Goal: Information Seeking & Learning: Check status

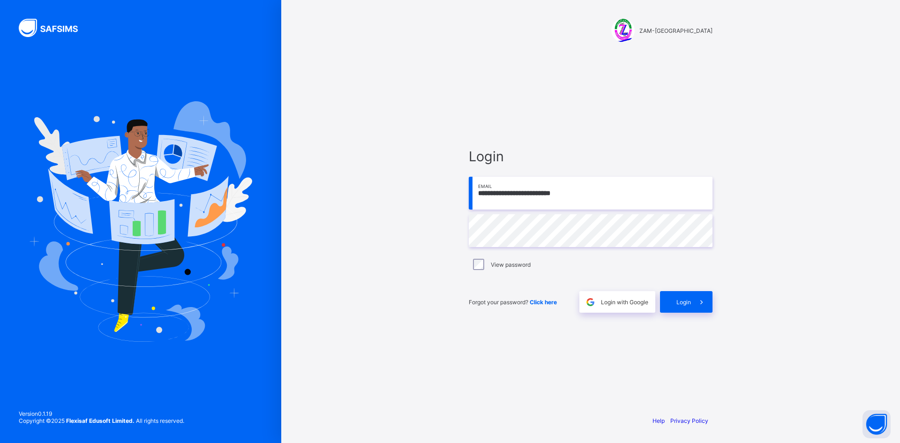
type input "**********"
click at [807, 297] on div "**********" at bounding box center [590, 221] width 619 height 443
click at [689, 302] on span "Login" at bounding box center [683, 301] width 15 height 7
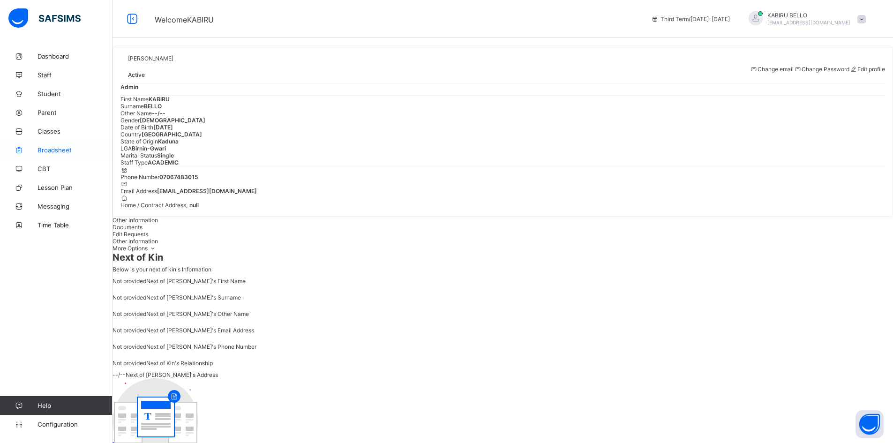
click at [45, 149] on span "Broadsheet" at bounding box center [74, 149] width 75 height 7
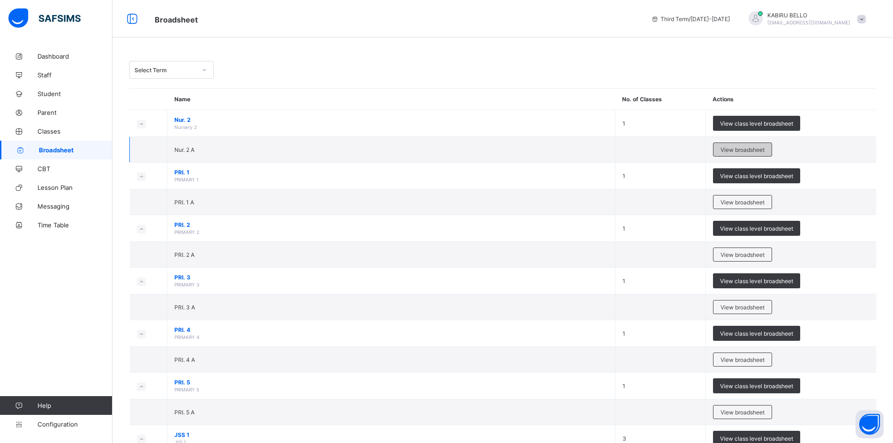
click at [751, 147] on span "View broadsheet" at bounding box center [742, 149] width 44 height 7
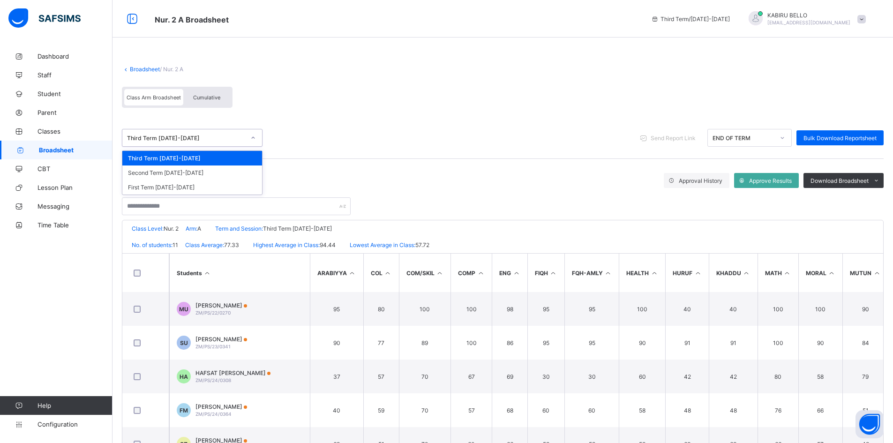
click at [175, 137] on div "Third Term [DATE]-[DATE]" at bounding box center [186, 137] width 118 height 7
click at [262, 118] on div "option Third Term [DATE]-[DATE] focused, 1 of 3. 3 results available. Use Up an…" at bounding box center [502, 138] width 761 height 42
click at [181, 140] on div "Third Term [DATE]-[DATE]" at bounding box center [186, 137] width 118 height 7
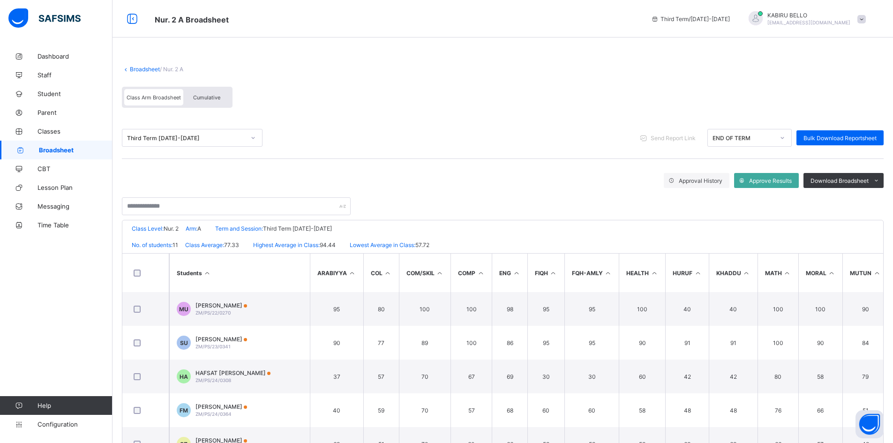
click at [358, 106] on div "Class Arm Broadsheet Cumulative" at bounding box center [502, 99] width 761 height 35
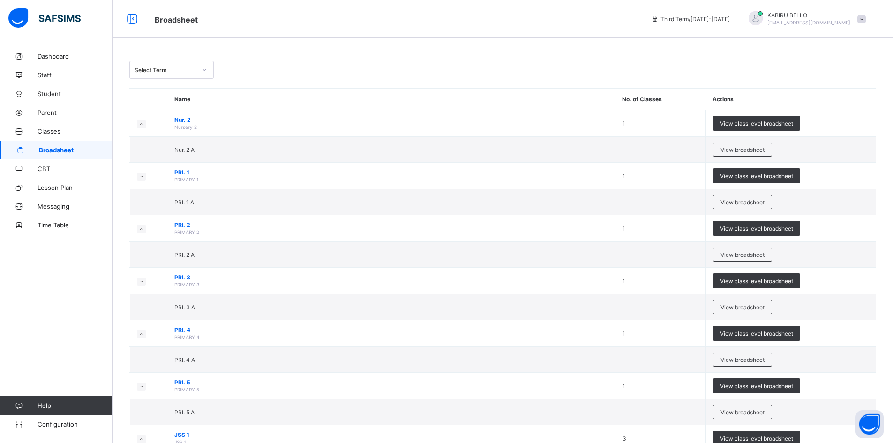
click at [180, 77] on div "Select Term" at bounding box center [171, 70] width 84 height 18
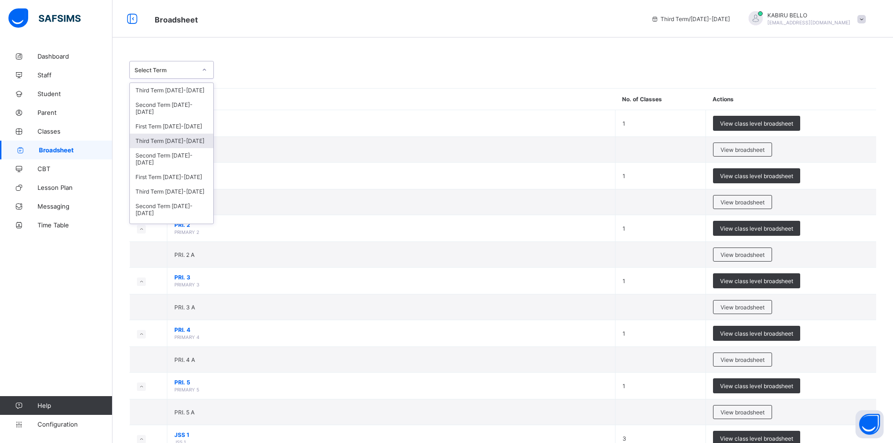
click at [175, 143] on div "Third Term [DATE]-[DATE]" at bounding box center [171, 141] width 83 height 15
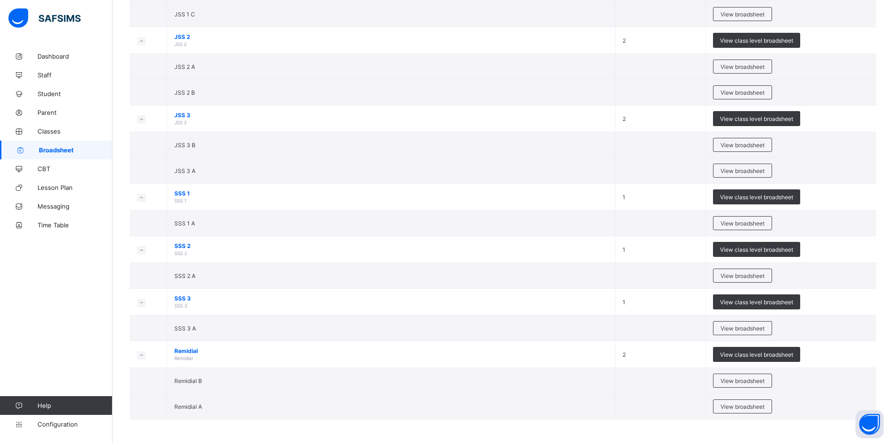
scroll to position [1059, 0]
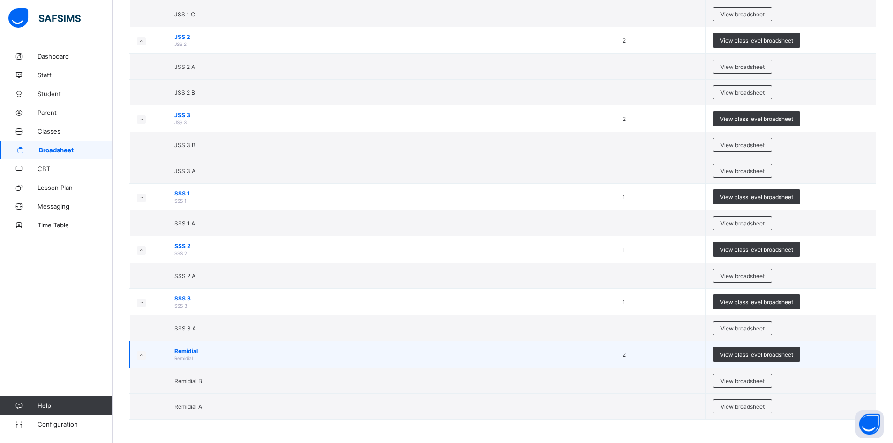
click at [142, 356] on icon at bounding box center [141, 355] width 5 height 5
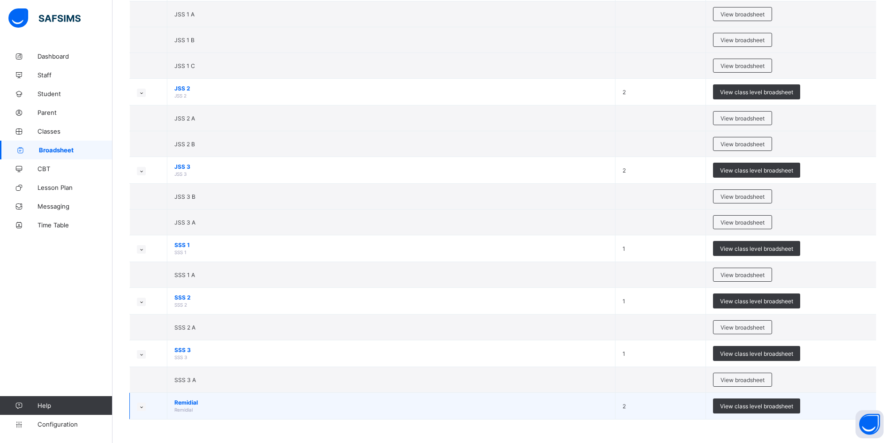
click at [142, 356] on icon at bounding box center [141, 354] width 5 height 5
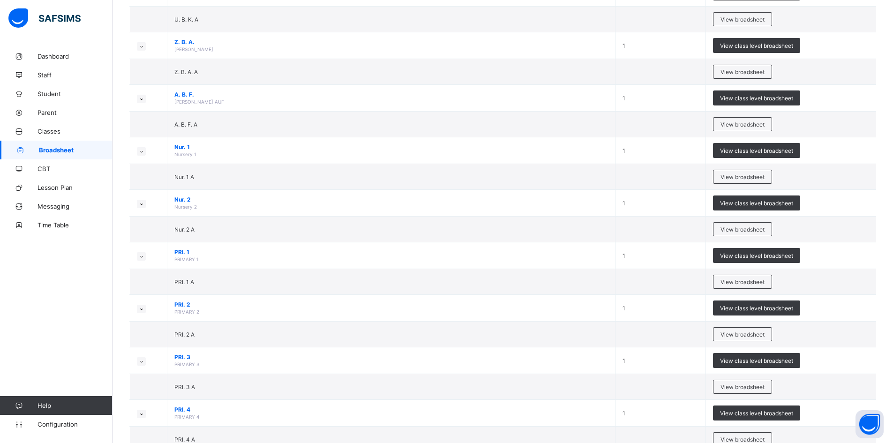
scroll to position [422, 0]
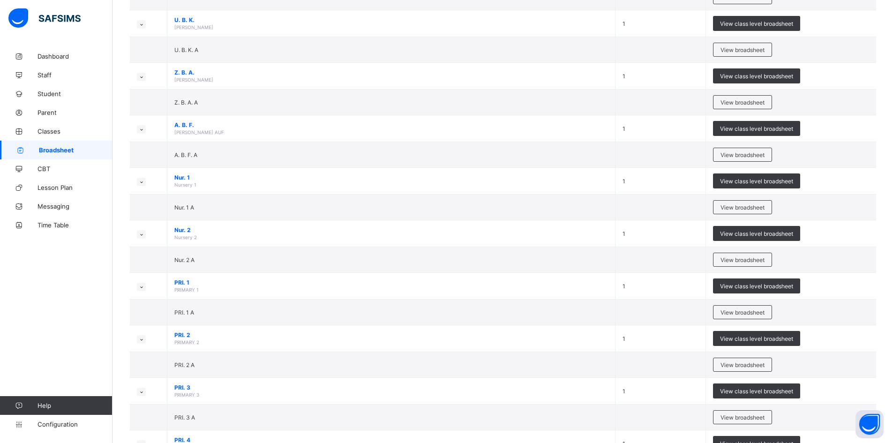
click at [91, 300] on div "Dashboard Staff Student Parent Classes Broadsheet CBT Lesson Plan Messaging Tim…" at bounding box center [56, 239] width 112 height 405
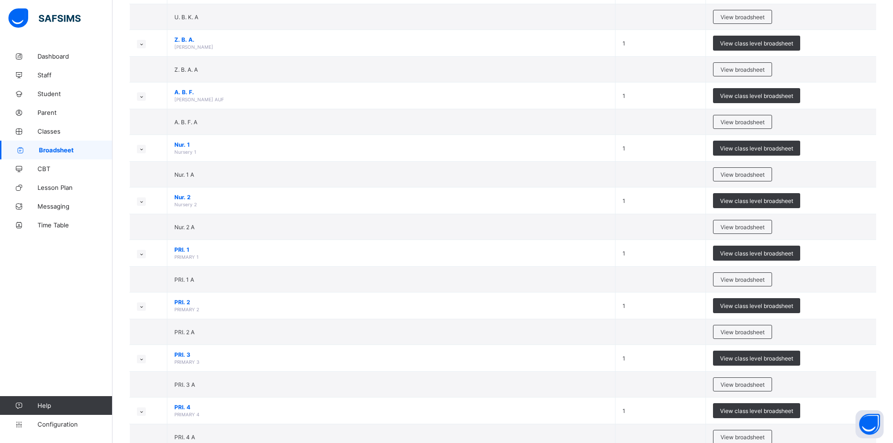
scroll to position [469, 0]
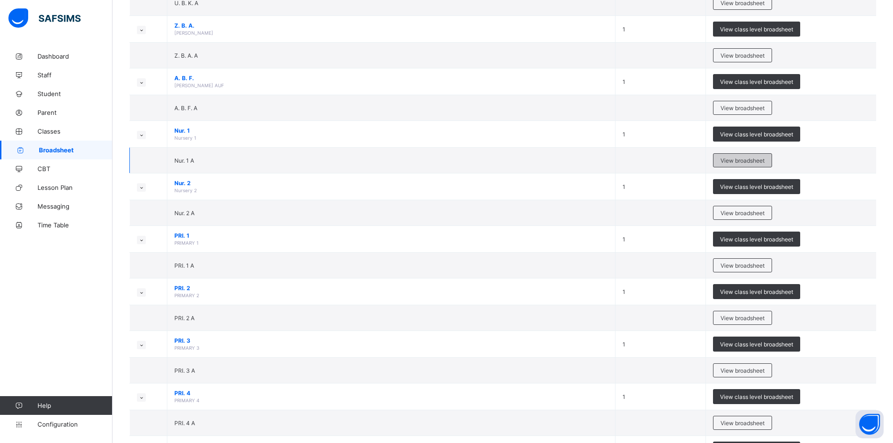
click at [730, 164] on span "View broadsheet" at bounding box center [742, 160] width 44 height 7
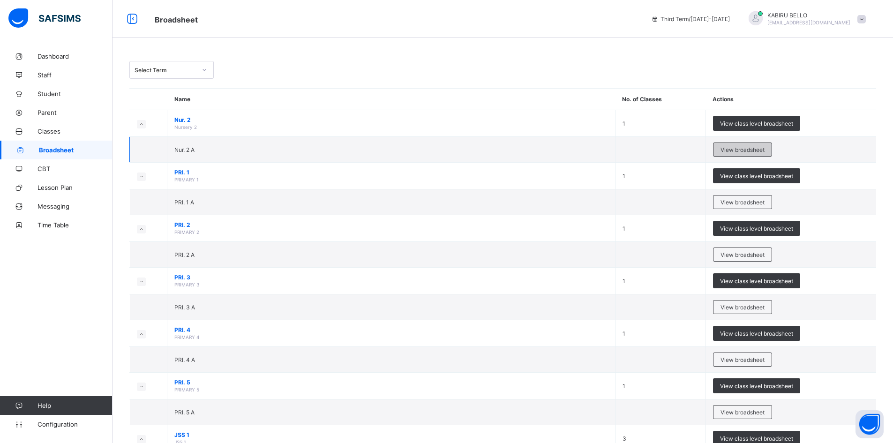
click at [738, 145] on div "View broadsheet" at bounding box center [742, 149] width 59 height 14
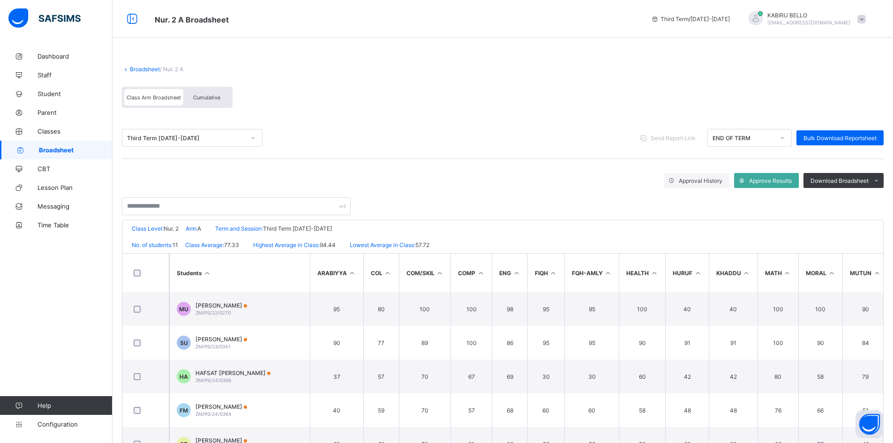
click at [186, 138] on div "Third Term [DATE]-[DATE]" at bounding box center [186, 137] width 118 height 7
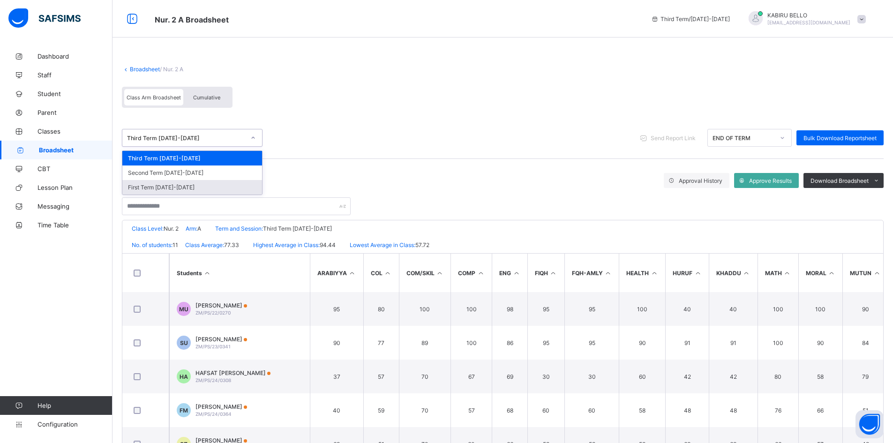
click at [171, 183] on div "First Term [DATE]-[DATE]" at bounding box center [192, 187] width 140 height 15
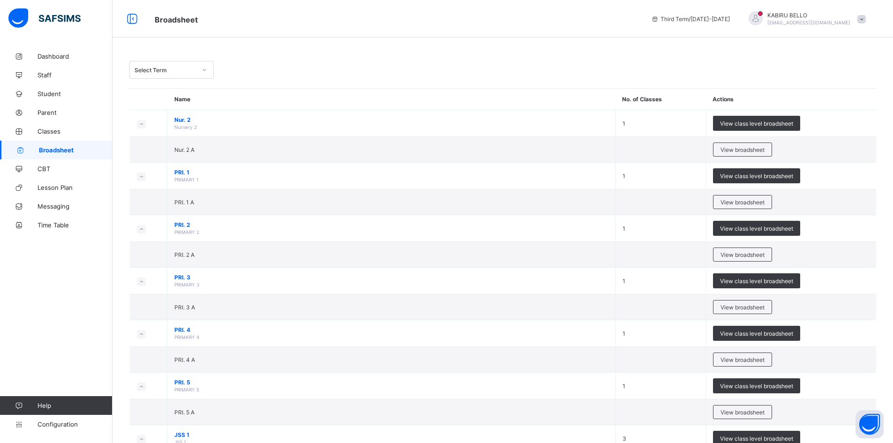
click at [169, 75] on div "Select Term" at bounding box center [163, 69] width 66 height 13
click at [175, 176] on div "First Term [DATE]-[DATE]" at bounding box center [171, 177] width 83 height 15
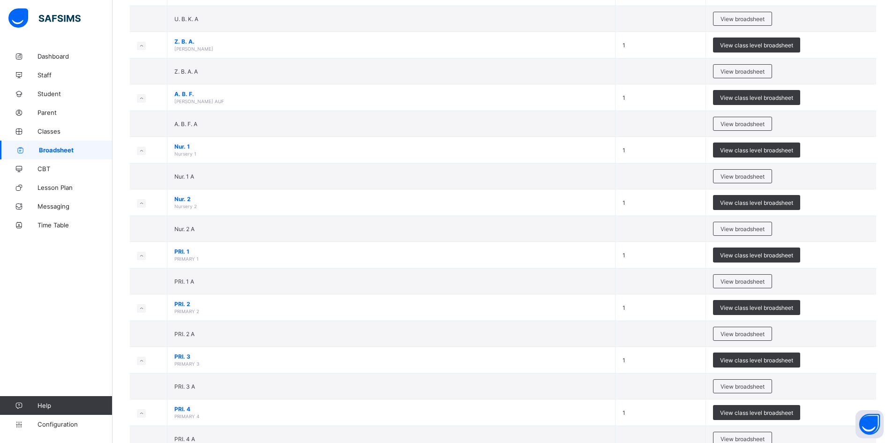
scroll to position [469, 0]
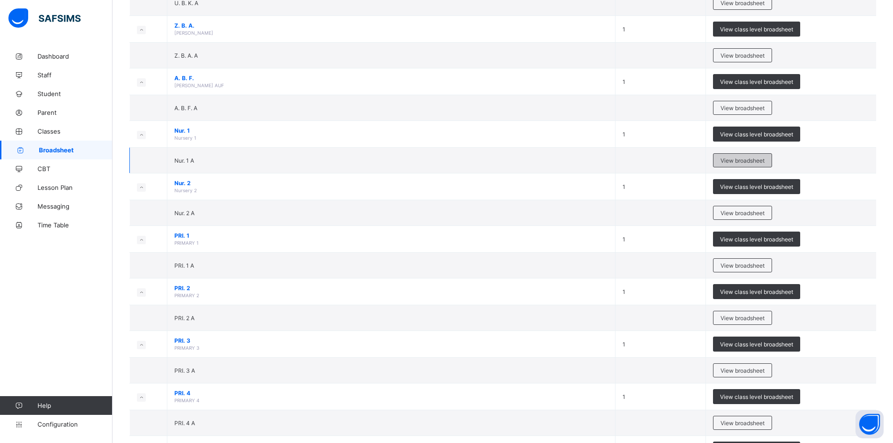
click at [740, 164] on span "View broadsheet" at bounding box center [742, 160] width 44 height 7
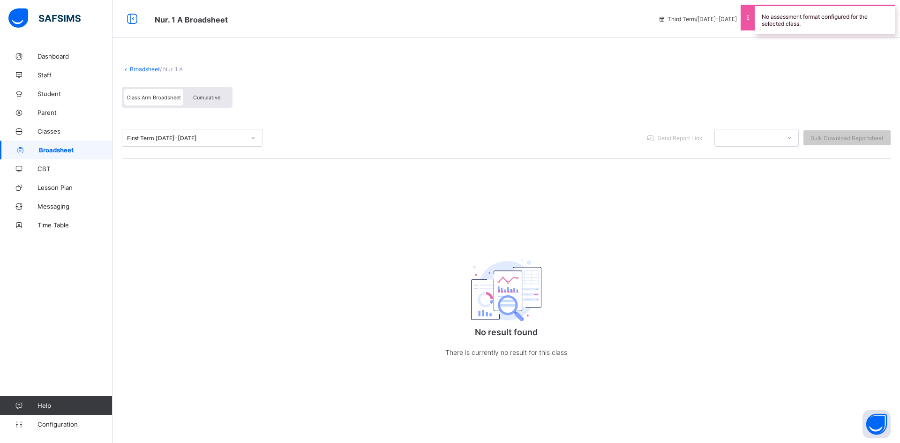
click at [174, 140] on div "First Term [DATE]-[DATE]" at bounding box center [186, 137] width 118 height 7
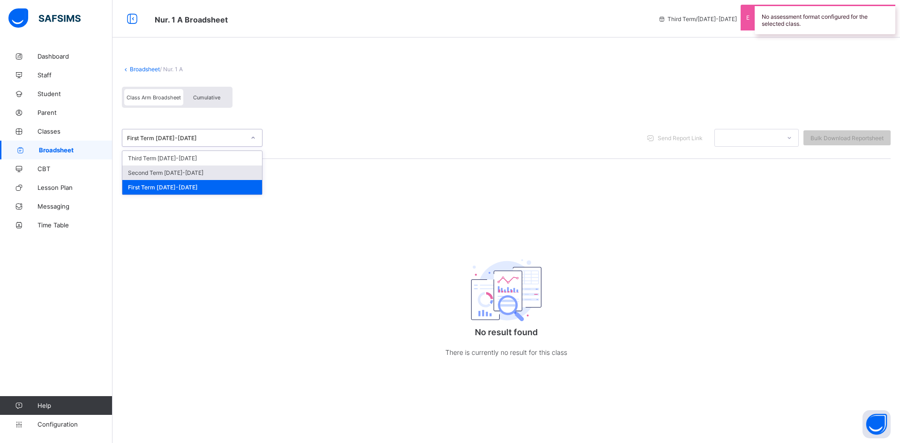
click at [162, 171] on div "Second Term [DATE]-[DATE]" at bounding box center [192, 172] width 140 height 15
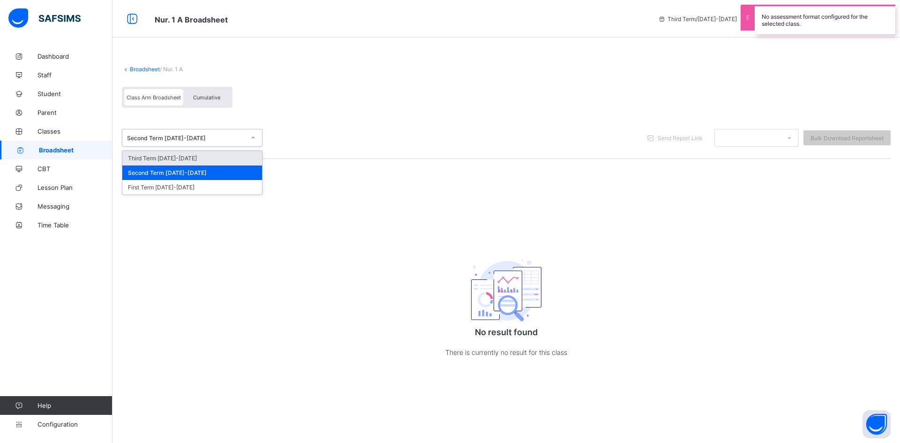
click at [180, 136] on div "Second Term [DATE]-[DATE]" at bounding box center [186, 137] width 118 height 7
click at [177, 157] on div "Third Term [DATE]-[DATE]" at bounding box center [192, 158] width 140 height 15
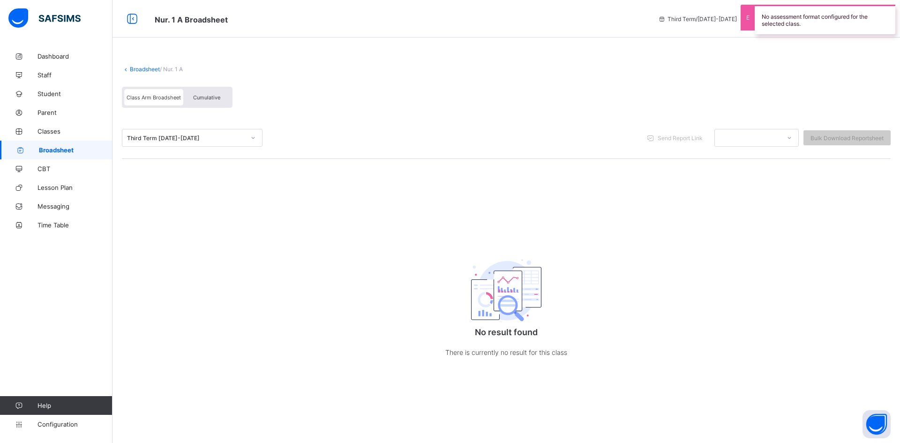
click at [132, 67] on link "Broadsheet" at bounding box center [145, 69] width 30 height 7
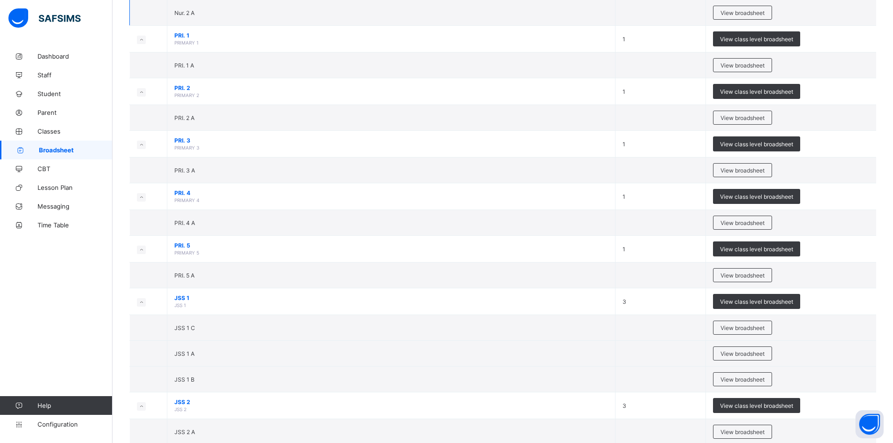
scroll to position [47, 0]
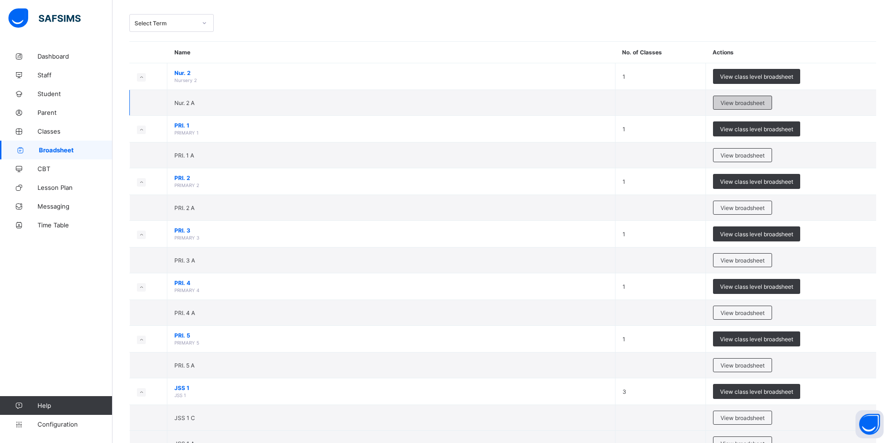
click at [755, 102] on span "View broadsheet" at bounding box center [742, 102] width 44 height 7
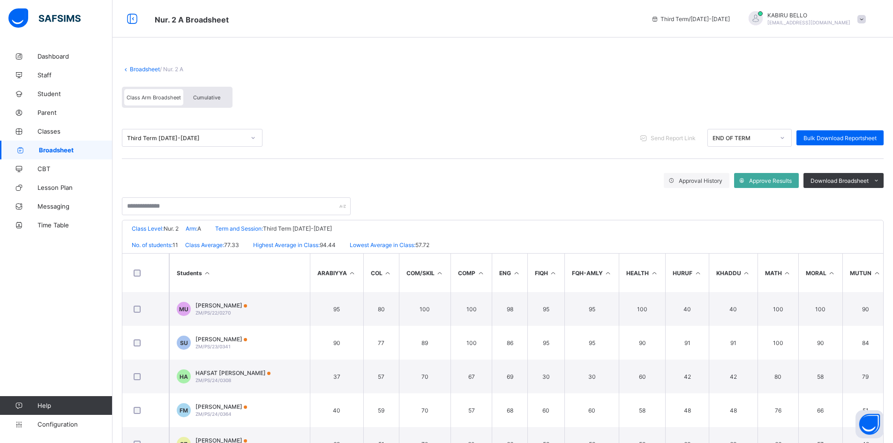
click at [158, 142] on div "Third Term [DATE]-[DATE]" at bounding box center [183, 137] width 122 height 13
click at [374, 119] on div "Third Term [DATE]-[DATE] Send Report Link END OF TERM Bulk Download Reportsheet" at bounding box center [502, 138] width 761 height 42
click at [141, 67] on link "Broadsheet" at bounding box center [145, 69] width 30 height 7
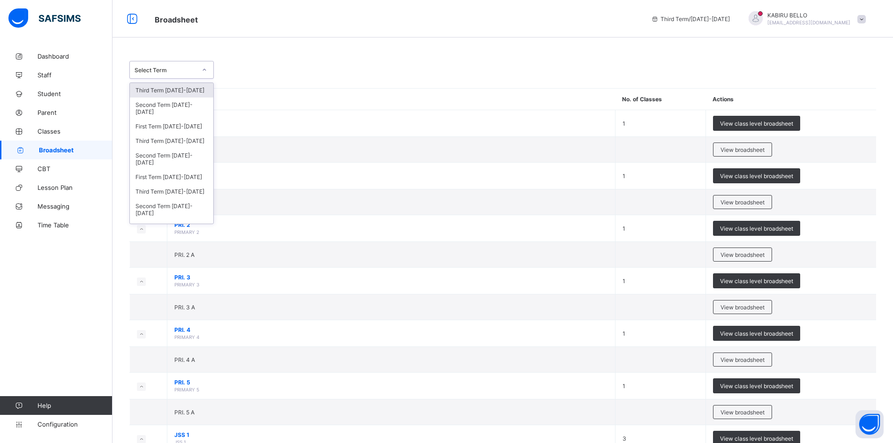
click at [161, 69] on div "Select Term" at bounding box center [165, 70] width 62 height 7
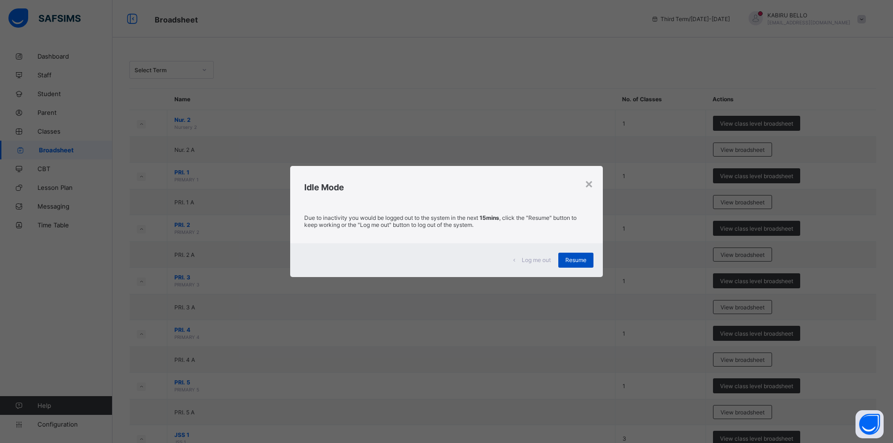
click at [574, 255] on div "Resume" at bounding box center [575, 260] width 35 height 15
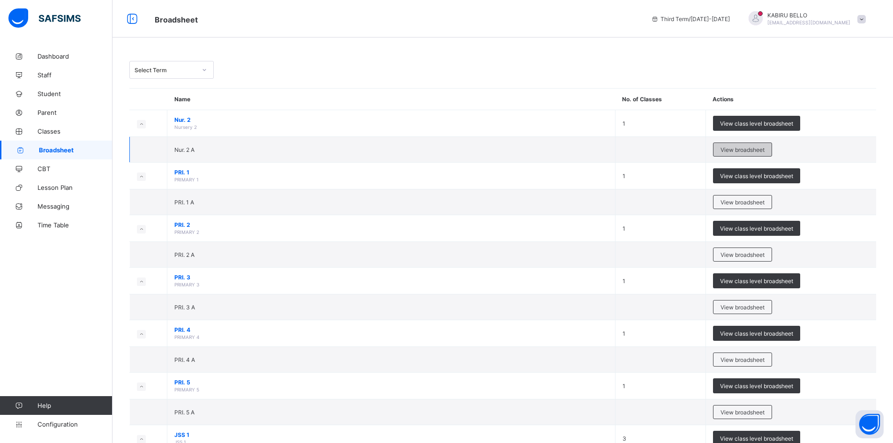
click at [751, 151] on span "View broadsheet" at bounding box center [742, 149] width 44 height 7
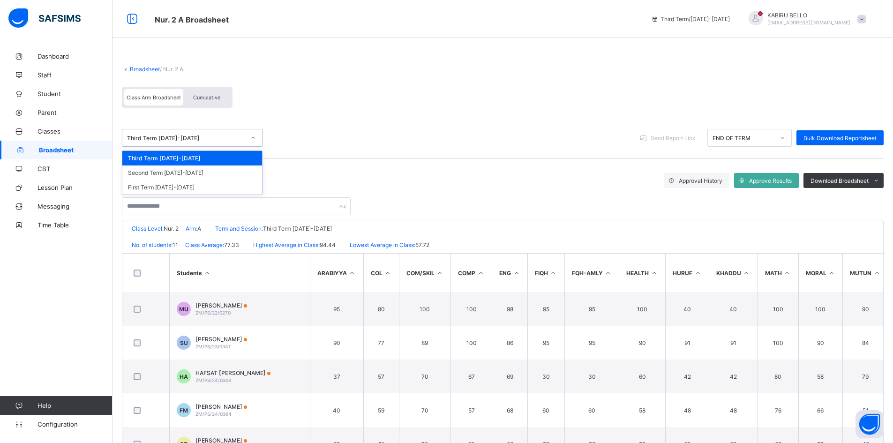
click at [247, 140] on div at bounding box center [253, 137] width 16 height 15
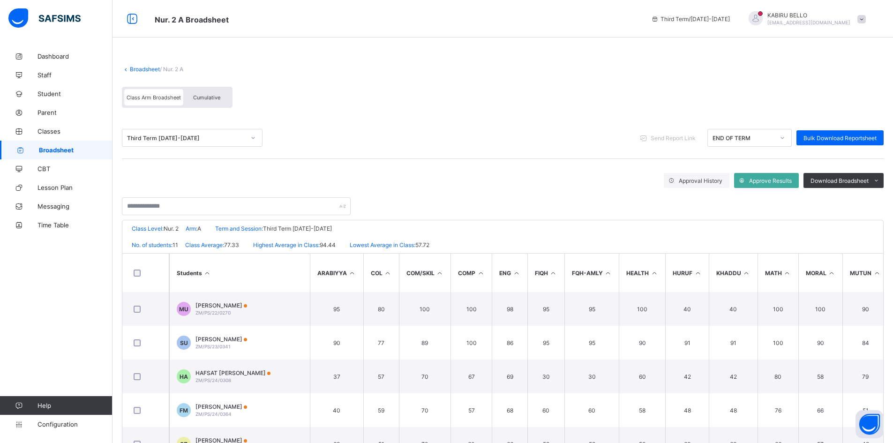
click at [294, 95] on div "Class Arm Broadsheet Cumulative" at bounding box center [502, 99] width 761 height 35
click at [783, 139] on div at bounding box center [782, 137] width 16 height 15
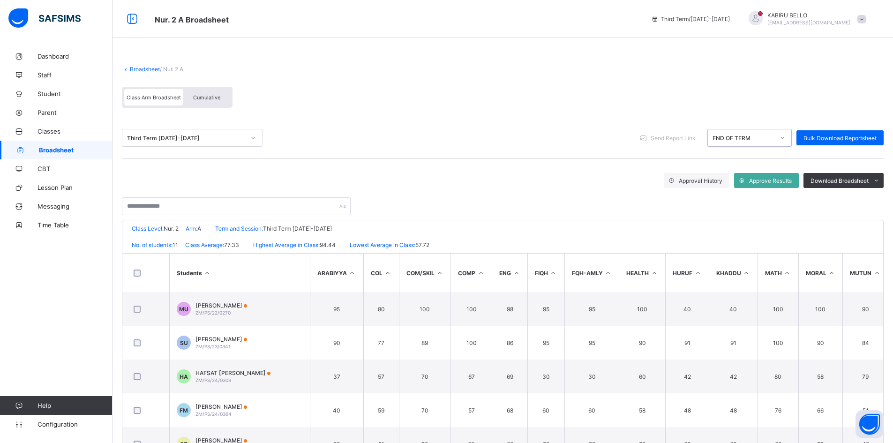
click at [449, 140] on div "Third Term [DATE]-[DATE] Send Report Link 0 results available. Select is focuse…" at bounding box center [502, 138] width 761 height 18
click at [243, 229] on span "Term and Session:" at bounding box center [239, 228] width 48 height 7
click at [140, 67] on link "Broadsheet" at bounding box center [145, 69] width 30 height 7
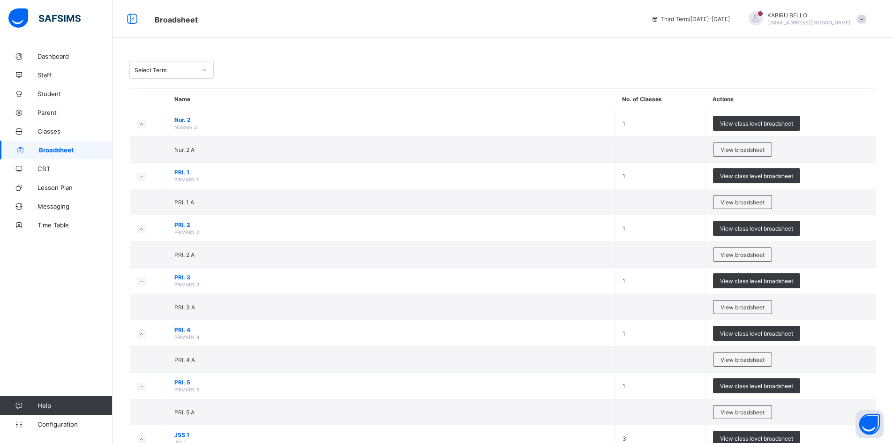
click at [160, 70] on div "Select Term" at bounding box center [165, 70] width 62 height 7
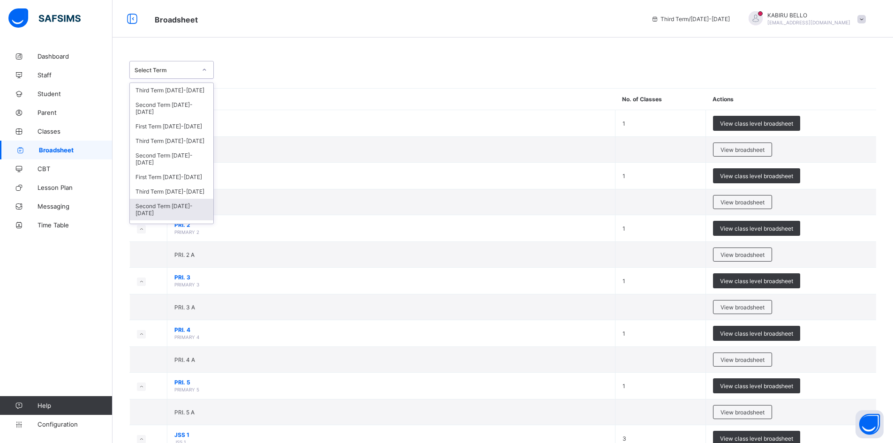
click at [158, 214] on div "Second Term [DATE]-[DATE]" at bounding box center [171, 210] width 83 height 22
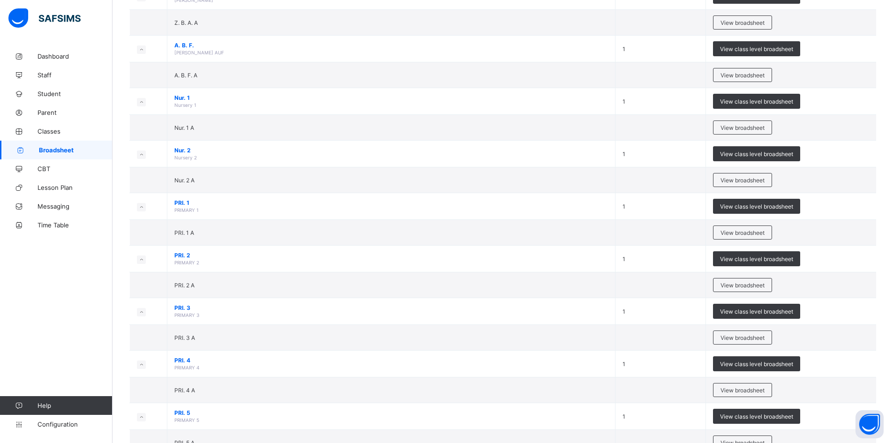
scroll to position [515, 0]
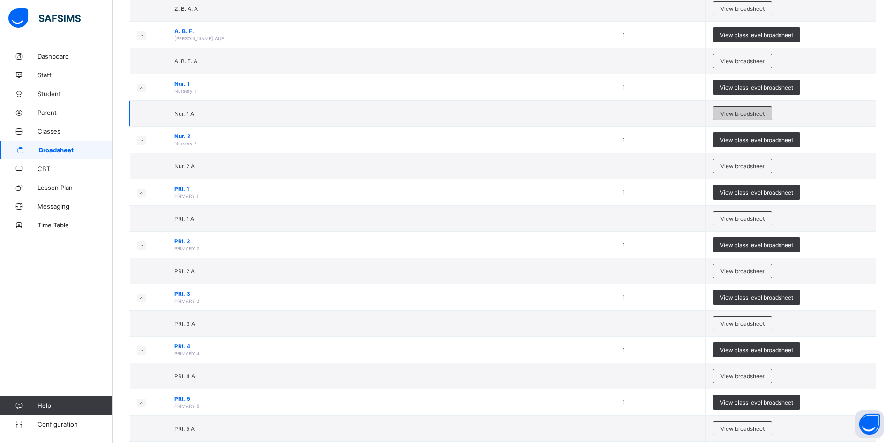
click at [744, 117] on span "View broadsheet" at bounding box center [742, 113] width 44 height 7
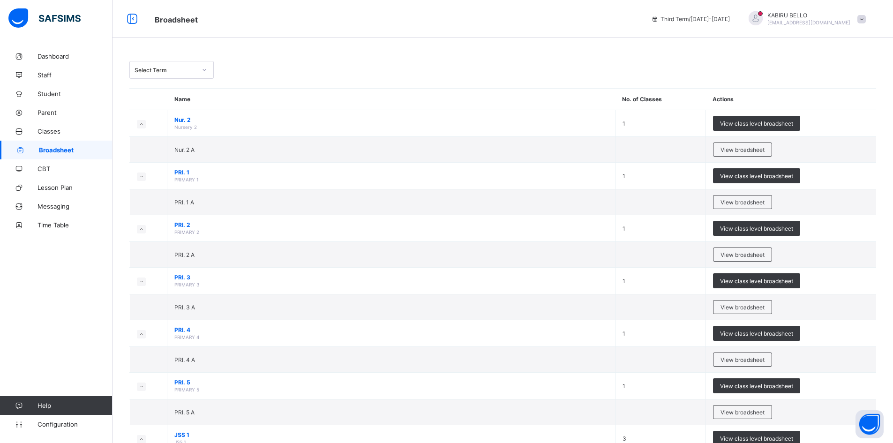
click at [193, 64] on div "Select Term" at bounding box center [163, 69] width 66 height 13
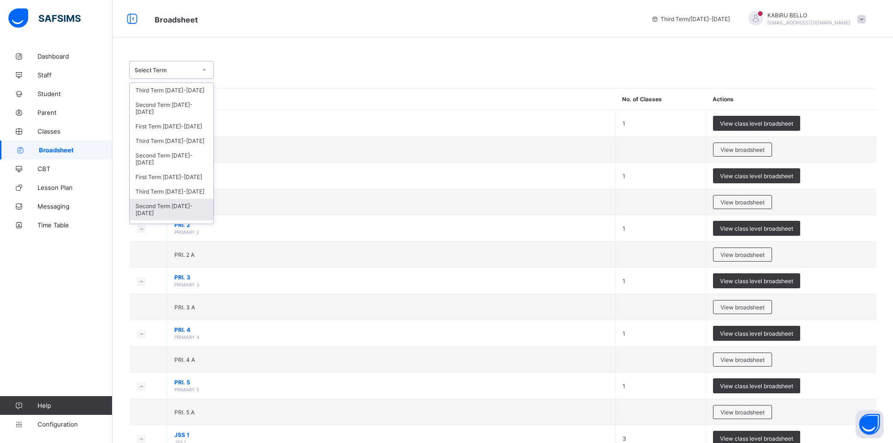
click at [158, 219] on div "Second Term [DATE]-[DATE]" at bounding box center [171, 210] width 83 height 22
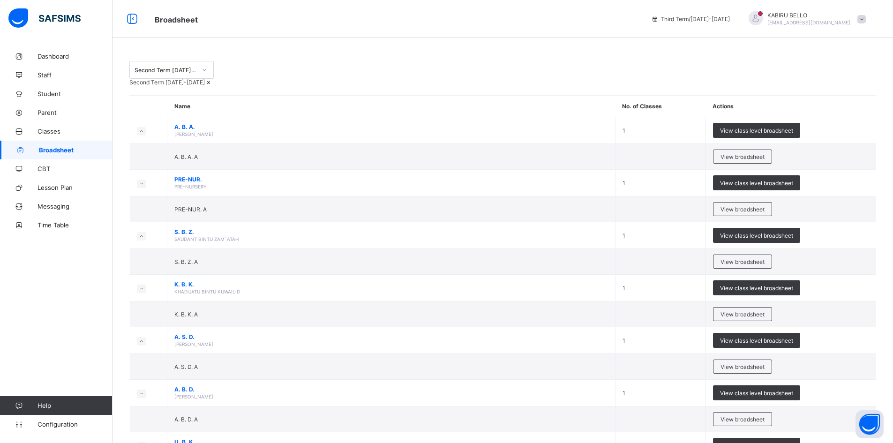
click at [182, 70] on div "Second Term [DATE]-[DATE]" at bounding box center [165, 70] width 62 height 7
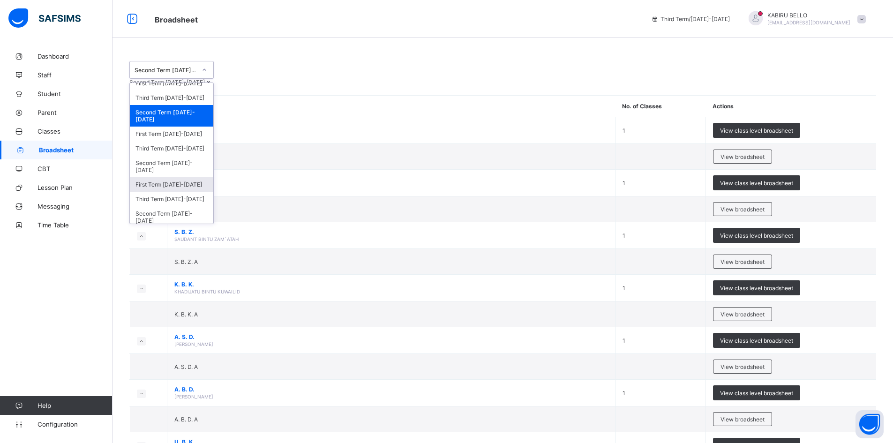
scroll to position [163, 0]
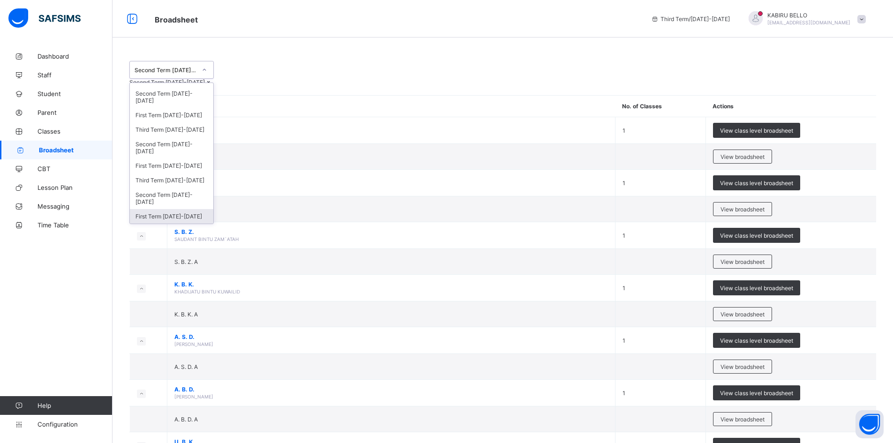
click at [184, 214] on div "First Term [DATE]-[DATE]" at bounding box center [171, 216] width 83 height 15
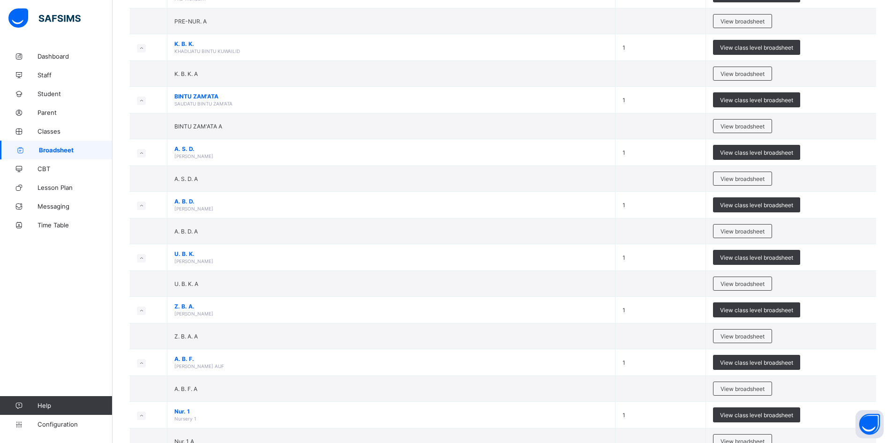
scroll to position [47, 0]
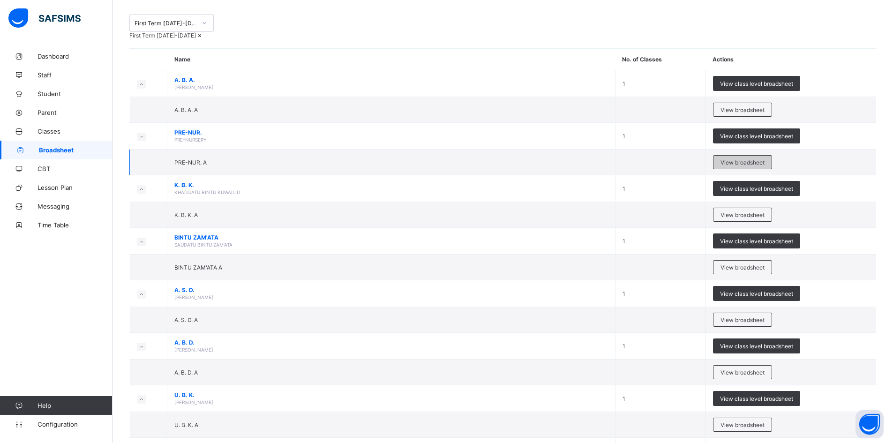
click at [752, 166] on span "View broadsheet" at bounding box center [742, 162] width 44 height 7
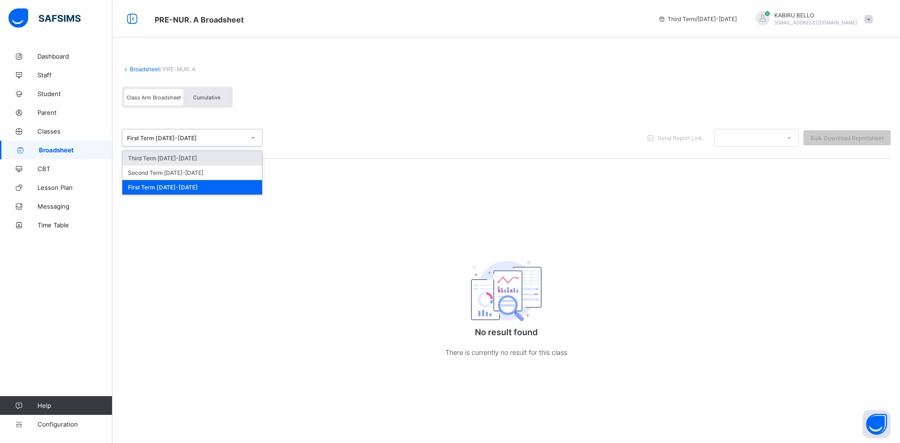
click at [205, 140] on div "First Term [DATE]-[DATE]" at bounding box center [186, 137] width 118 height 7
click at [192, 169] on div "Second Term [DATE]-[DATE]" at bounding box center [192, 172] width 140 height 15
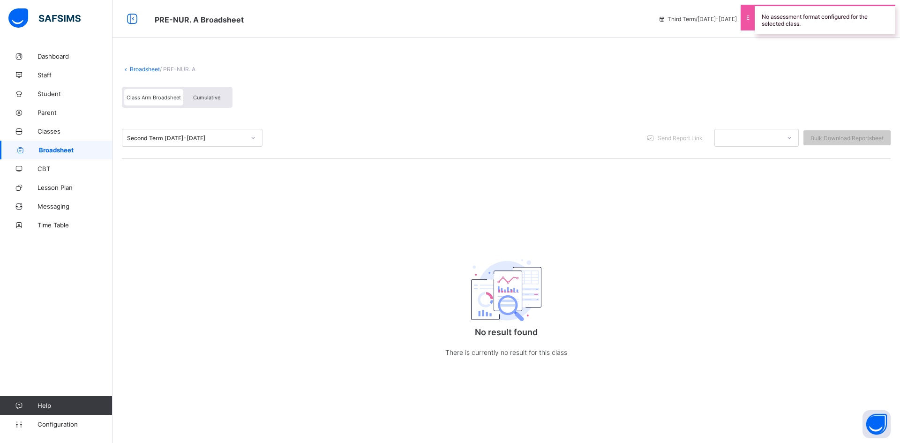
click at [209, 136] on div "Second Term [DATE]-[DATE]" at bounding box center [186, 137] width 118 height 7
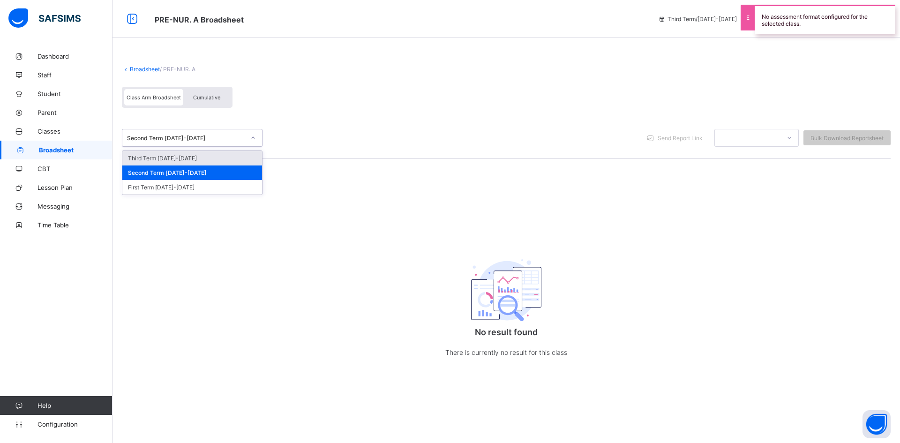
click at [197, 156] on div "Third Term [DATE]-[DATE]" at bounding box center [192, 158] width 140 height 15
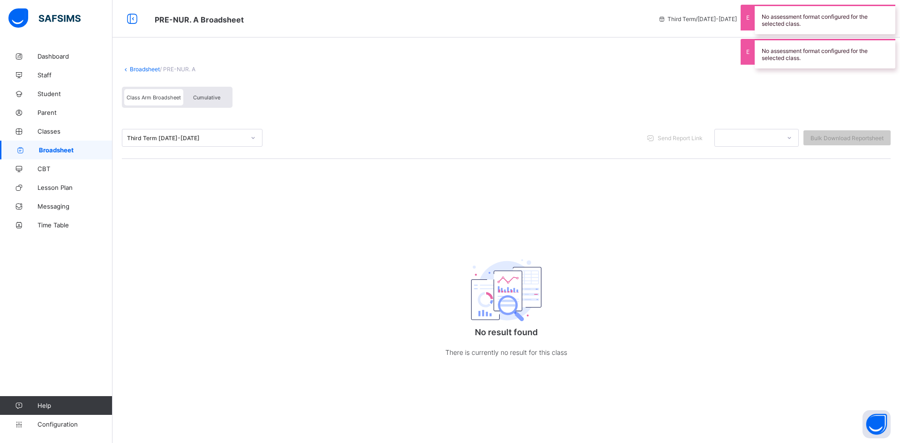
click at [146, 66] on link "Broadsheet" at bounding box center [145, 69] width 30 height 7
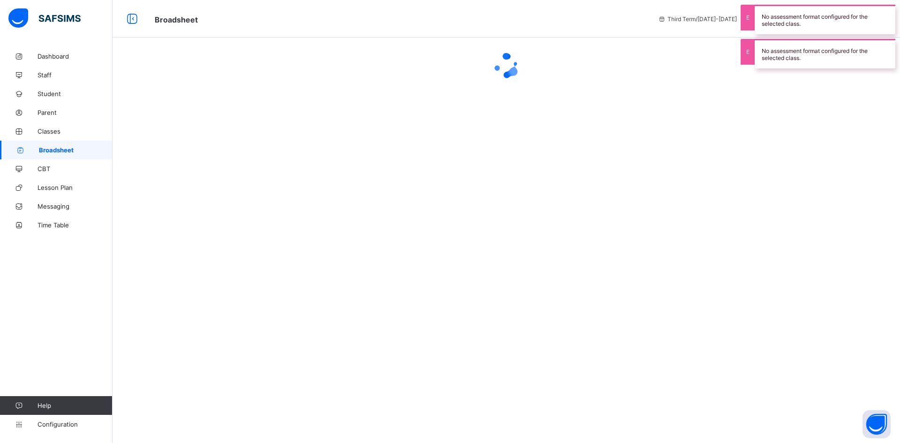
click at [146, 68] on div at bounding box center [505, 65] width 787 height 37
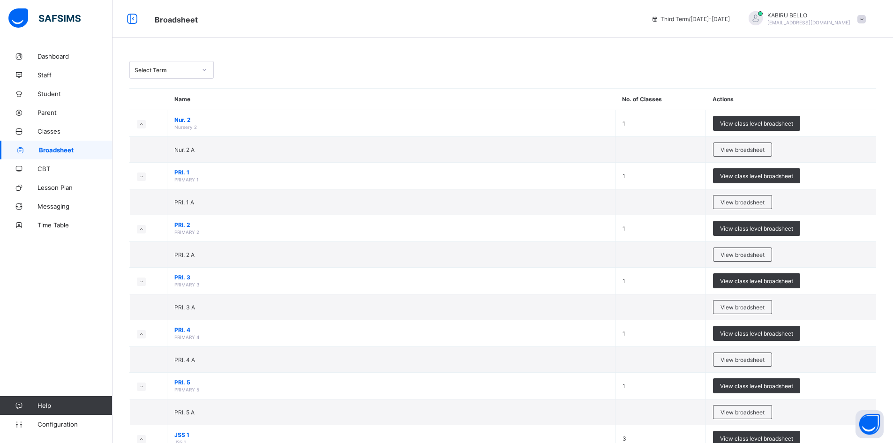
click at [186, 73] on div "Select Term" at bounding box center [165, 70] width 62 height 7
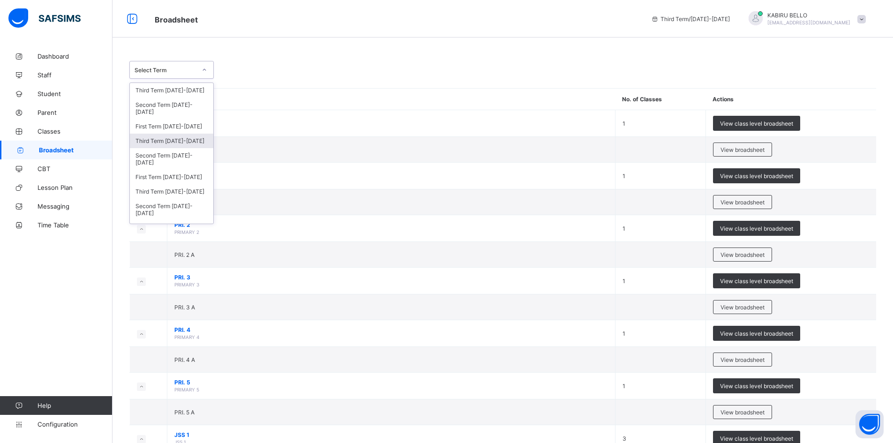
scroll to position [163, 0]
click at [171, 216] on div "First Term [DATE]-[DATE]" at bounding box center [171, 216] width 83 height 15
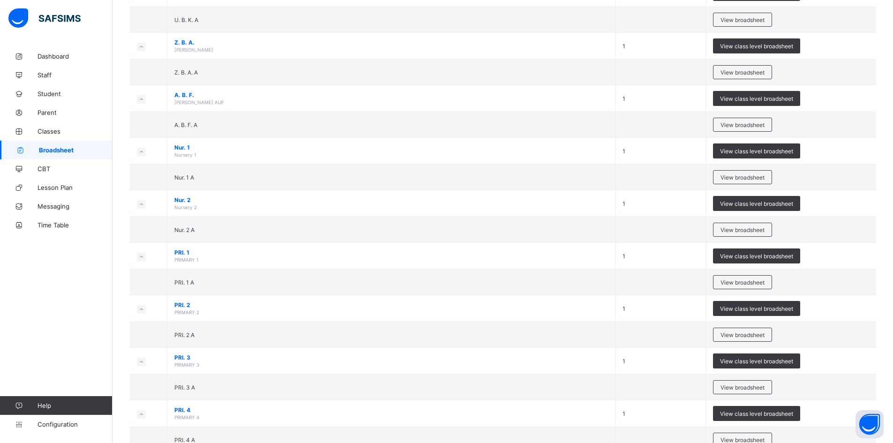
scroll to position [469, 0]
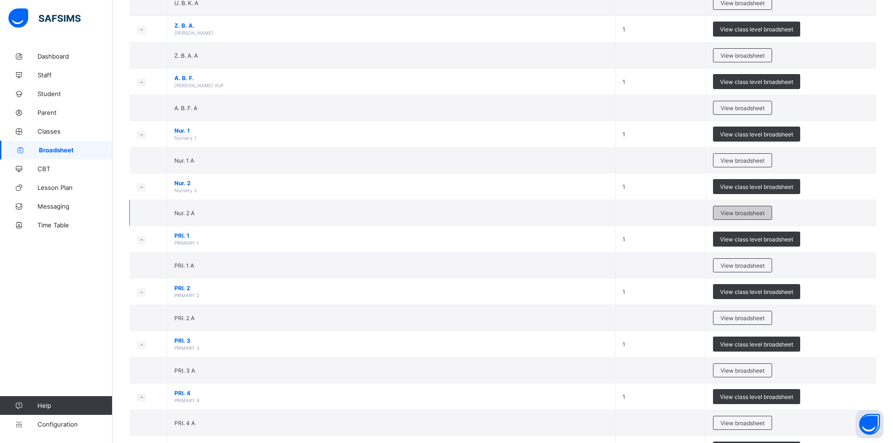
click at [743, 216] on span "View broadsheet" at bounding box center [742, 212] width 44 height 7
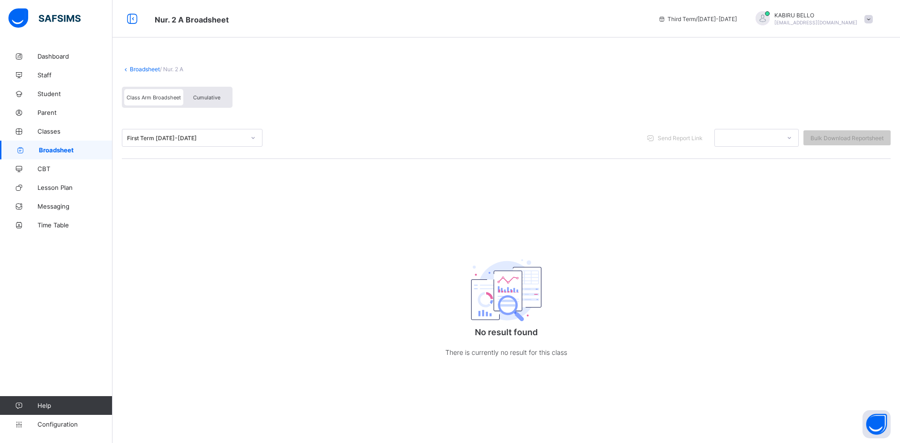
click at [167, 138] on div "First Term [DATE]-[DATE]" at bounding box center [186, 137] width 118 height 7
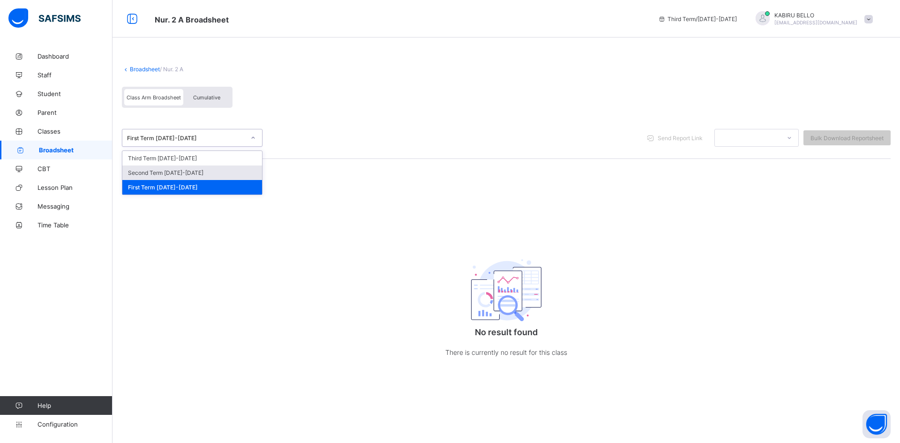
click at [168, 172] on div "Second Term [DATE]-[DATE]" at bounding box center [192, 172] width 140 height 15
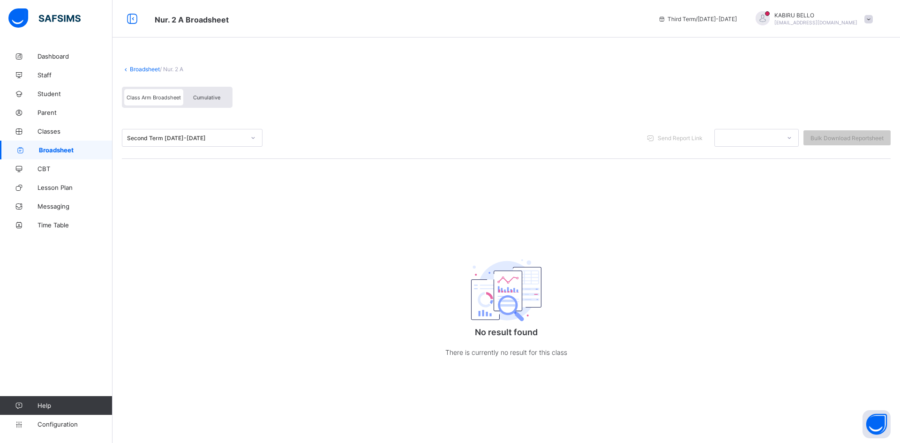
click at [182, 136] on div "Second Term [DATE]-[DATE]" at bounding box center [186, 137] width 118 height 7
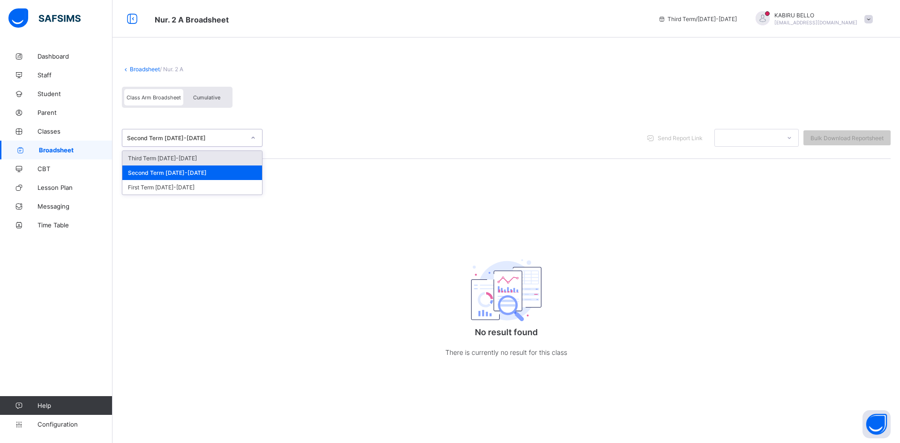
click at [183, 157] on div "Third Term [DATE]-[DATE]" at bounding box center [192, 158] width 140 height 15
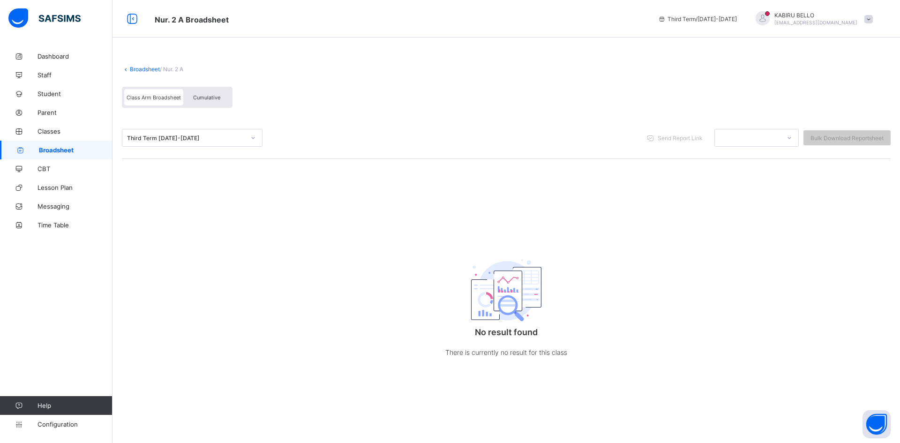
click at [125, 69] on icon at bounding box center [126, 69] width 8 height 7
click at [138, 68] on link "Broadsheet" at bounding box center [145, 69] width 30 height 7
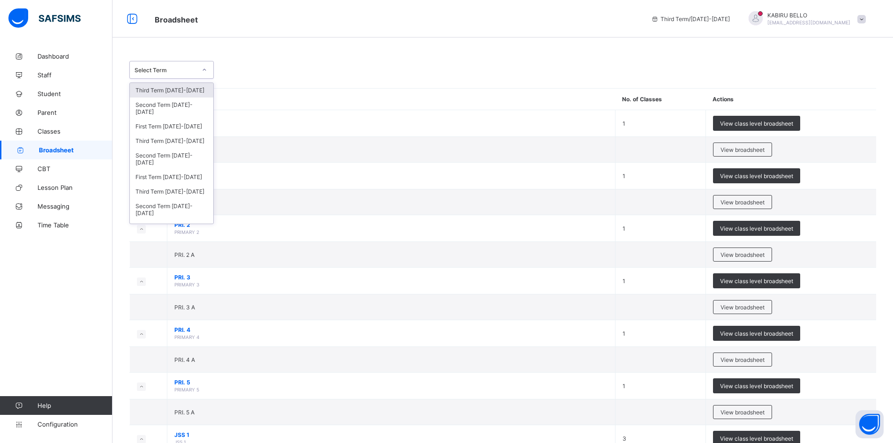
click at [187, 70] on div "Select Term" at bounding box center [165, 70] width 62 height 7
click at [168, 212] on div "First Term [DATE]-[DATE]" at bounding box center [171, 216] width 83 height 15
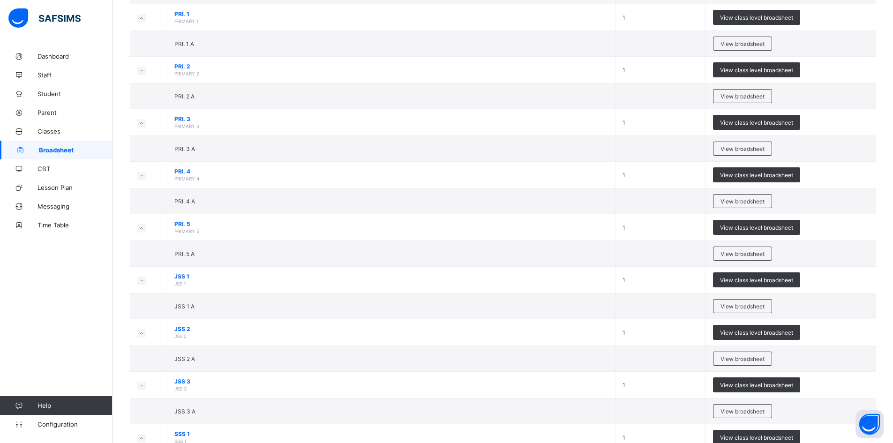
scroll to position [750, 0]
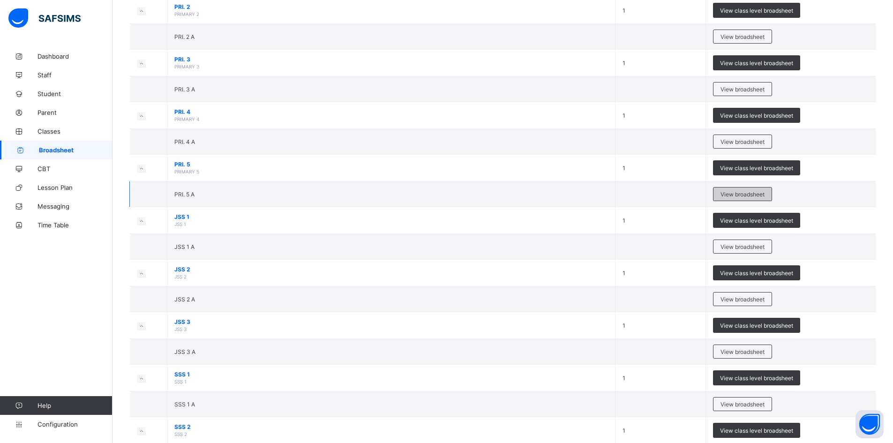
click at [731, 198] on span "View broadsheet" at bounding box center [742, 194] width 44 height 7
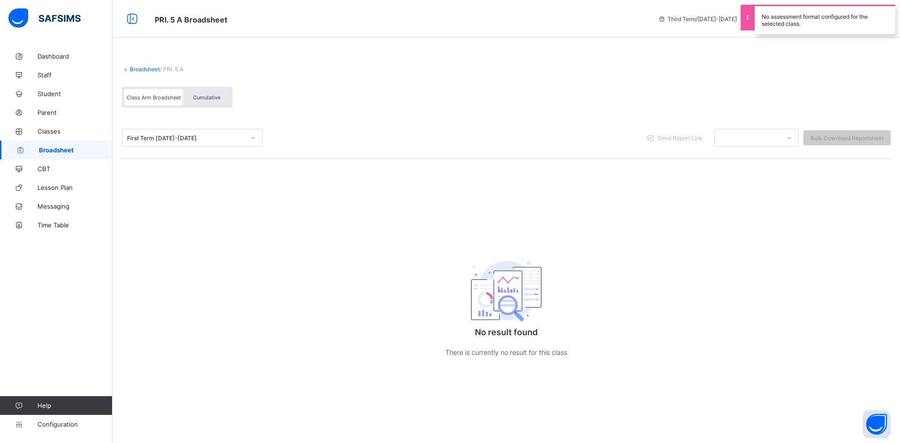
click at [184, 139] on div "First Term [DATE]-[DATE]" at bounding box center [186, 137] width 118 height 7
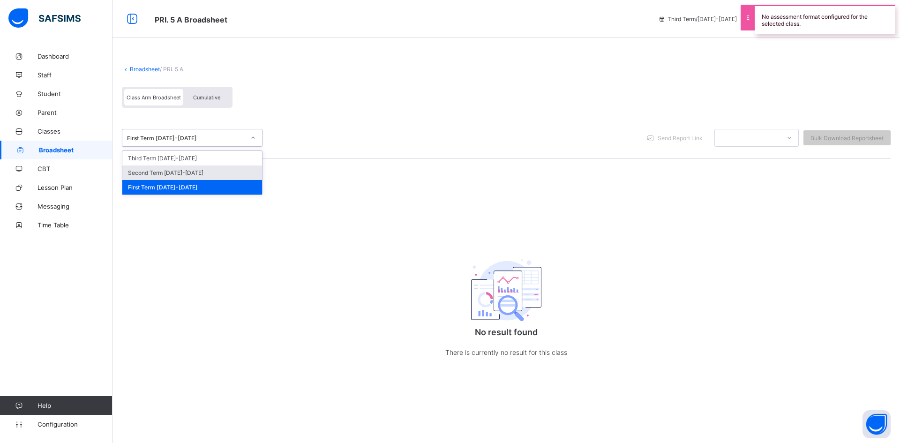
click at [178, 171] on div "Second Term [DATE]-[DATE]" at bounding box center [192, 172] width 140 height 15
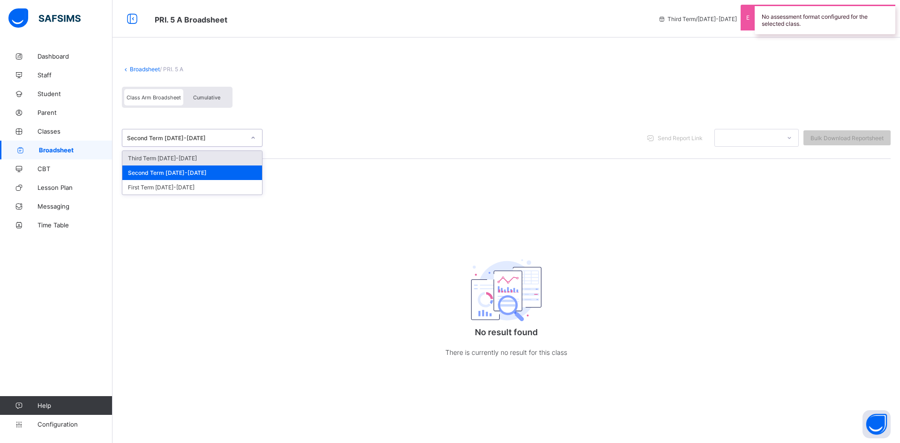
click at [206, 138] on div "Second Term [DATE]-[DATE]" at bounding box center [186, 137] width 118 height 7
click at [201, 164] on div "Third Term [DATE]-[DATE]" at bounding box center [192, 158] width 140 height 15
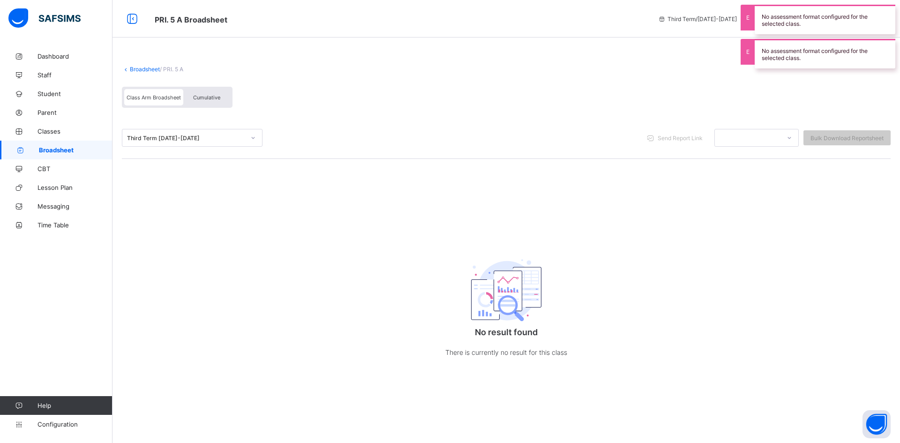
click at [135, 66] on link "Broadsheet" at bounding box center [145, 69] width 30 height 7
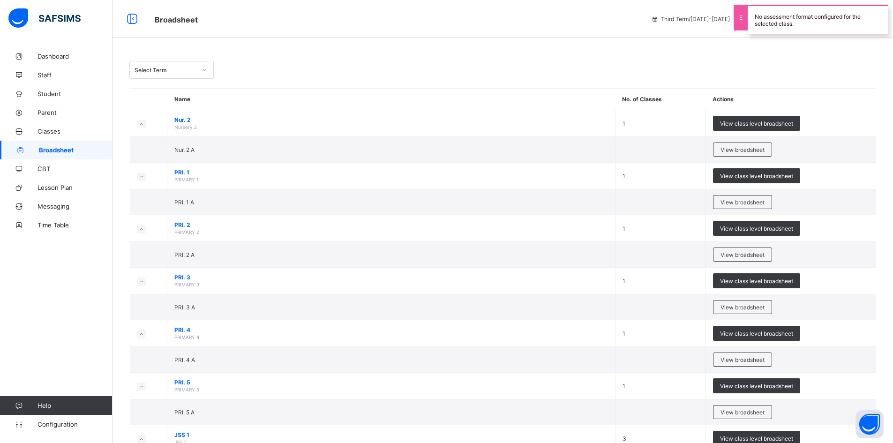
click at [179, 67] on div "Select Term" at bounding box center [165, 70] width 62 height 7
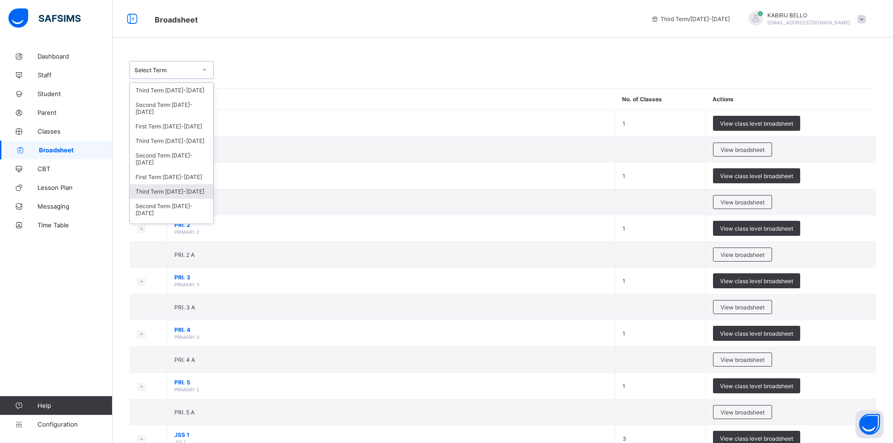
scroll to position [163, 0]
click at [170, 214] on div "First Term [DATE]-[DATE]" at bounding box center [171, 216] width 83 height 15
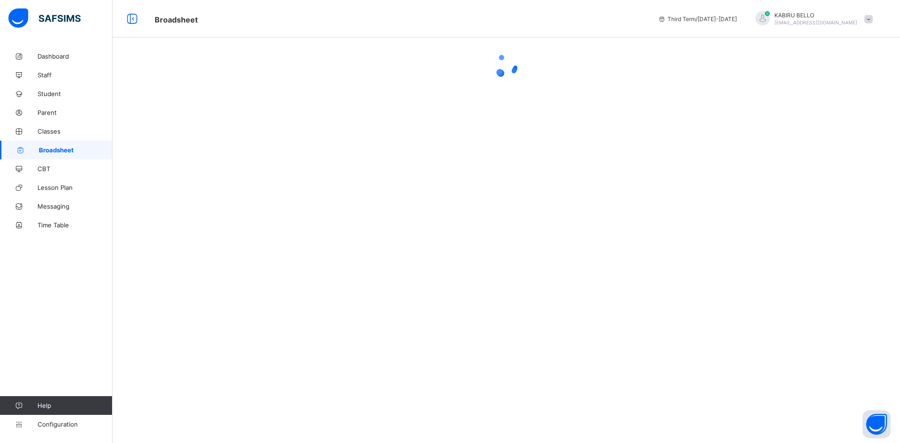
click at [170, 214] on div at bounding box center [505, 221] width 787 height 443
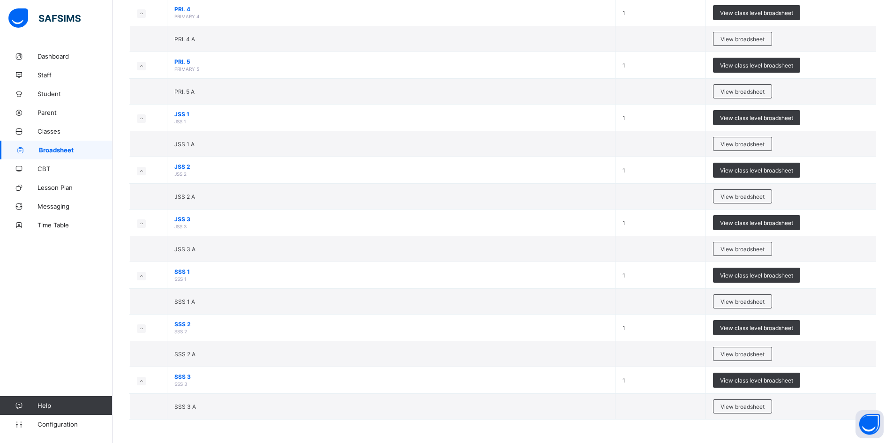
scroll to position [878, 0]
click at [737, 409] on span "View broadsheet" at bounding box center [742, 406] width 44 height 7
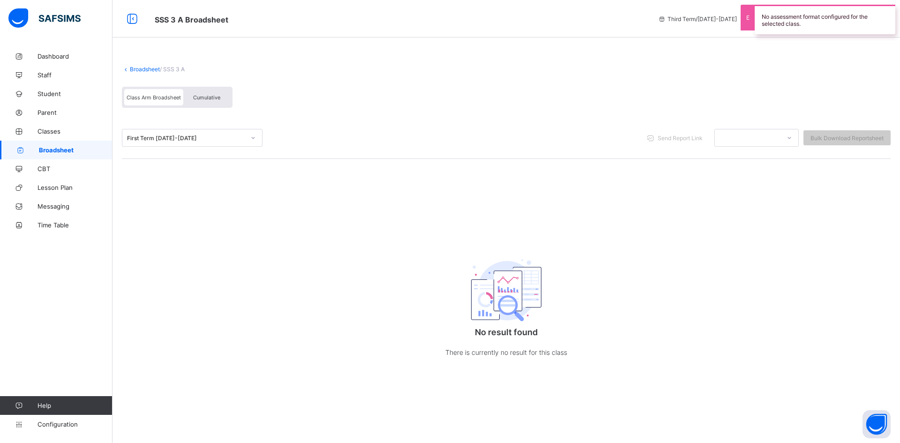
click at [172, 143] on div "First Term [DATE]-[DATE]" at bounding box center [183, 137] width 122 height 13
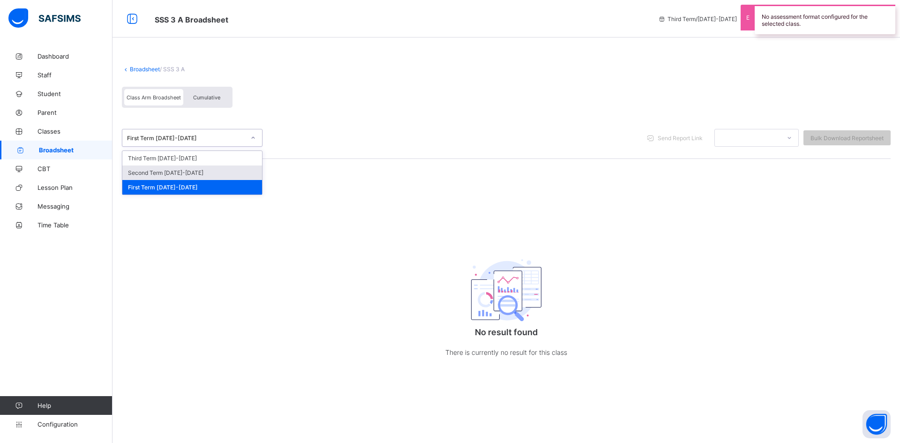
click at [180, 171] on div "Second Term [DATE]-[DATE]" at bounding box center [192, 172] width 140 height 15
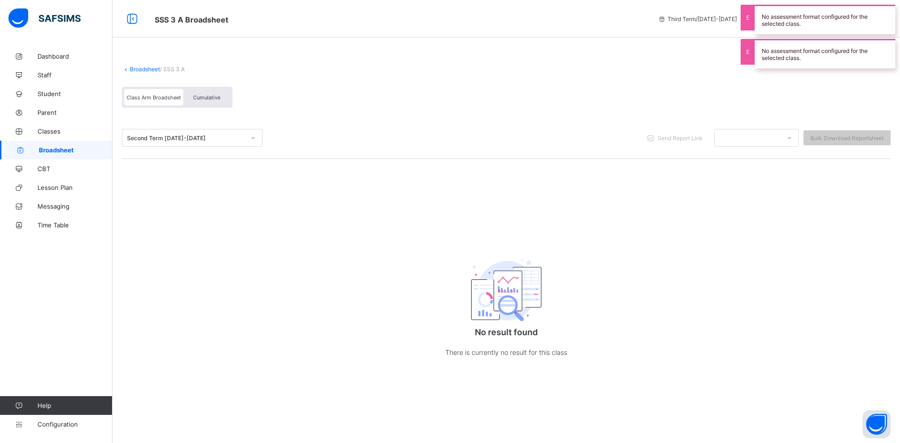
click at [142, 66] on link "Broadsheet" at bounding box center [145, 69] width 30 height 7
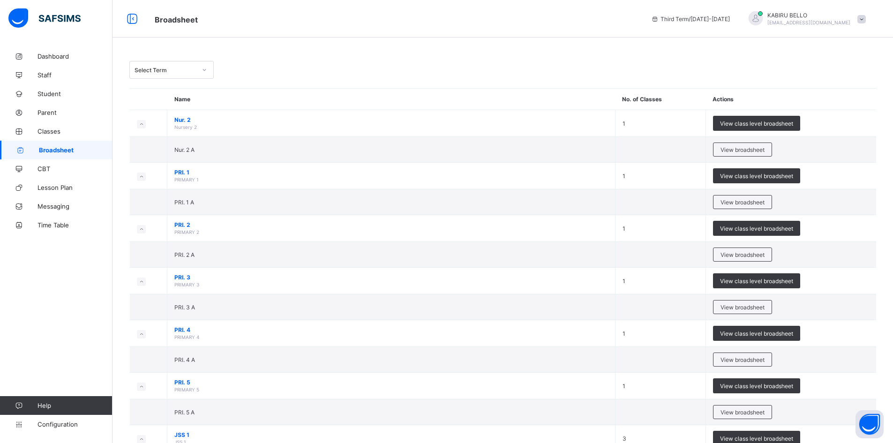
click at [186, 69] on div "Select Term" at bounding box center [165, 70] width 62 height 7
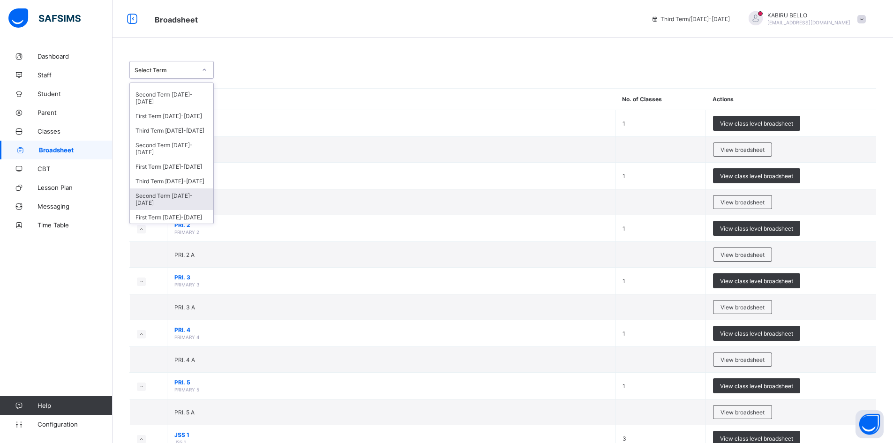
scroll to position [163, 0]
click at [166, 163] on div "First Term [DATE]-[DATE]" at bounding box center [171, 165] width 83 height 15
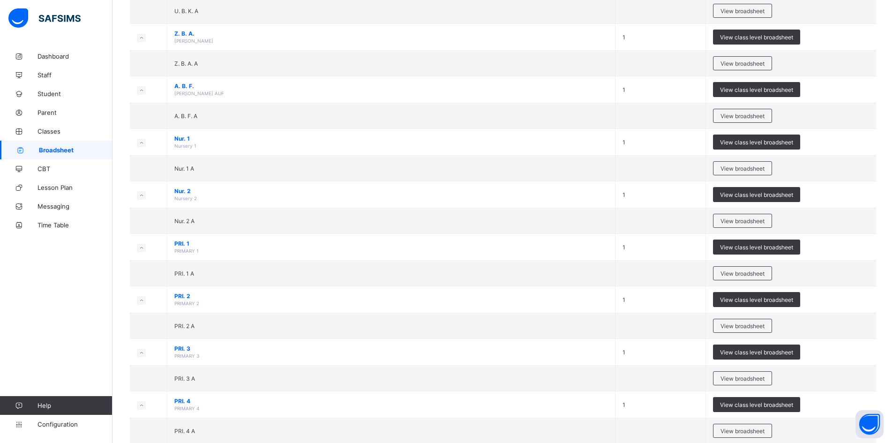
scroll to position [469, 0]
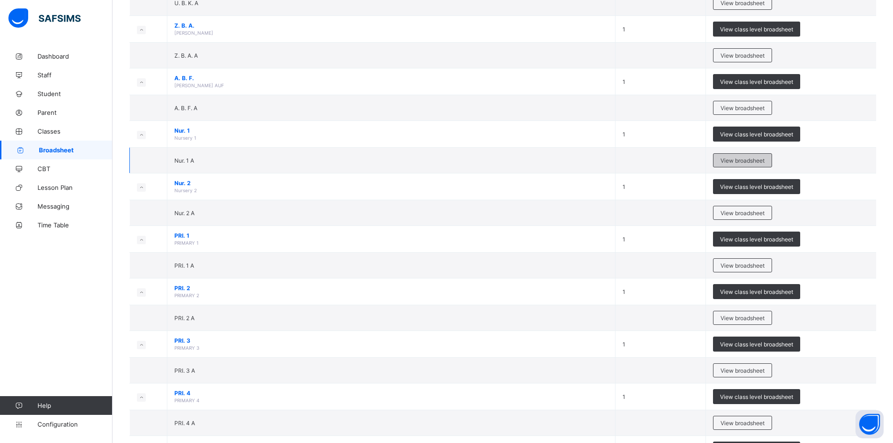
click at [741, 164] on span "View broadsheet" at bounding box center [742, 160] width 44 height 7
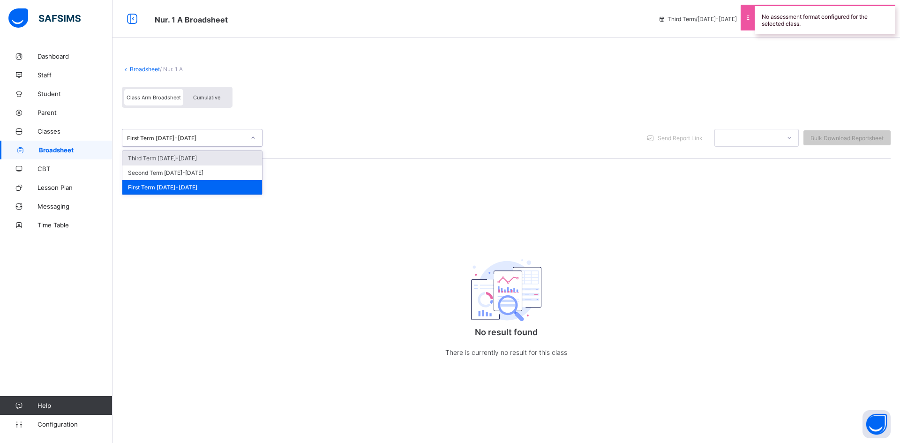
click at [175, 138] on div "First Term [DATE]-[DATE]" at bounding box center [186, 137] width 118 height 7
click at [178, 175] on div "Second Term [DATE]-[DATE]" at bounding box center [192, 172] width 140 height 15
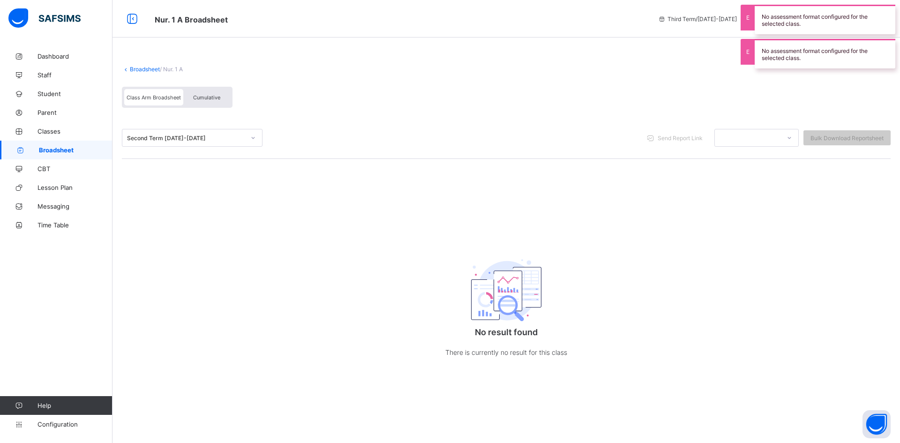
click at [179, 138] on div "Second Term [DATE]-[DATE]" at bounding box center [186, 137] width 118 height 7
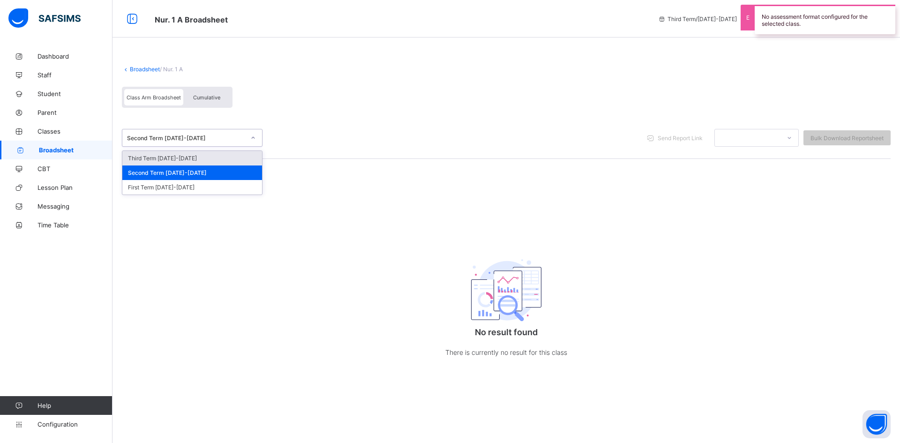
click at [179, 158] on div "Third Term [DATE]-[DATE]" at bounding box center [192, 158] width 140 height 15
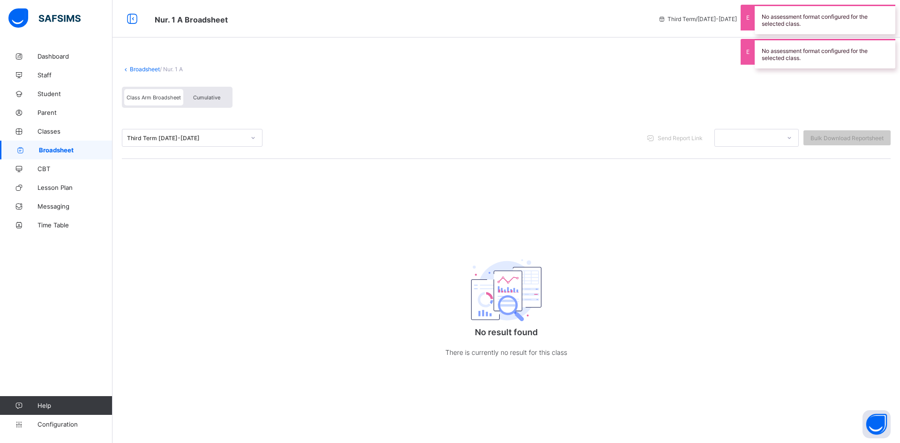
click at [142, 68] on link "Broadsheet" at bounding box center [145, 69] width 30 height 7
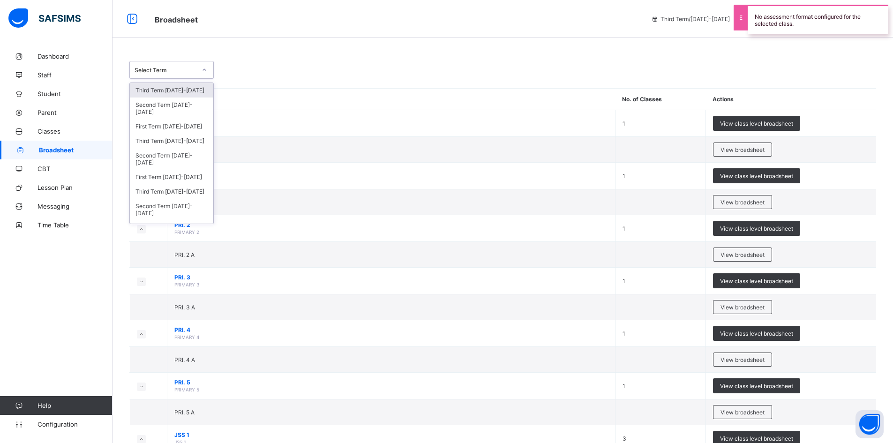
click at [189, 76] on div "Select Term" at bounding box center [171, 70] width 84 height 18
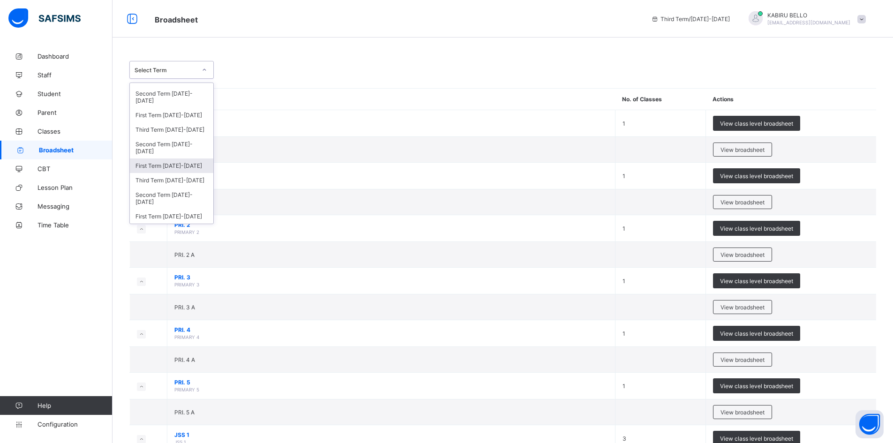
click at [180, 161] on div "First Term [DATE]-[DATE]" at bounding box center [171, 165] width 83 height 15
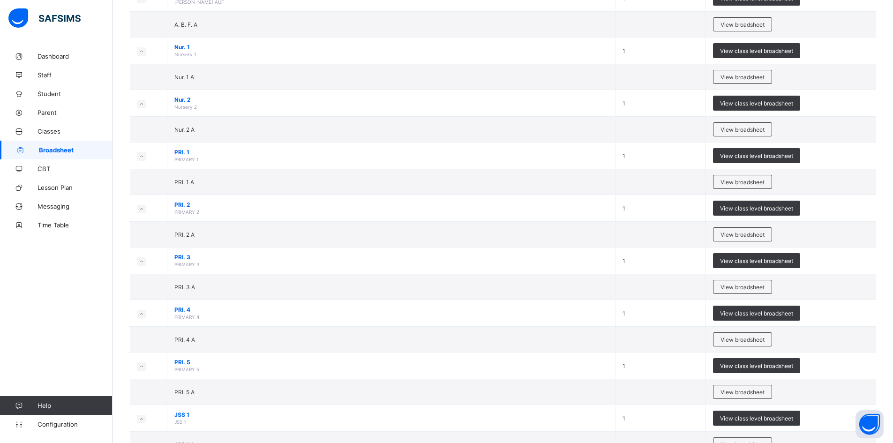
scroll to position [750, 0]
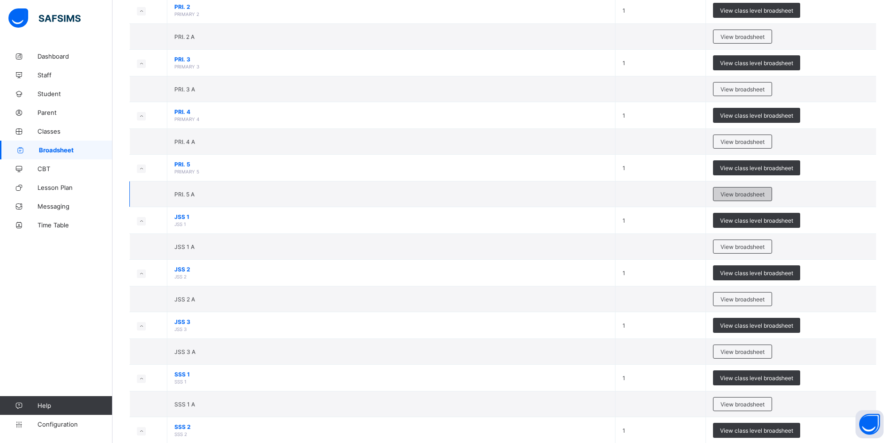
click at [761, 198] on span "View broadsheet" at bounding box center [742, 194] width 44 height 7
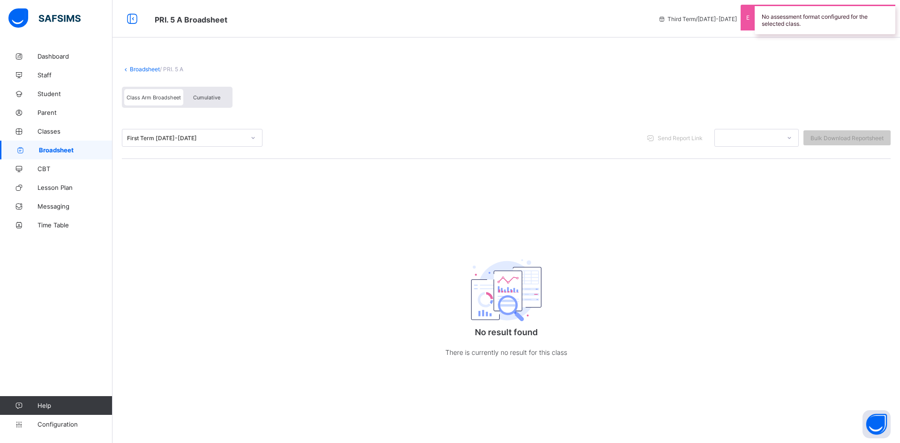
click at [169, 133] on div "First Term [DATE]-[DATE]" at bounding box center [183, 137] width 122 height 13
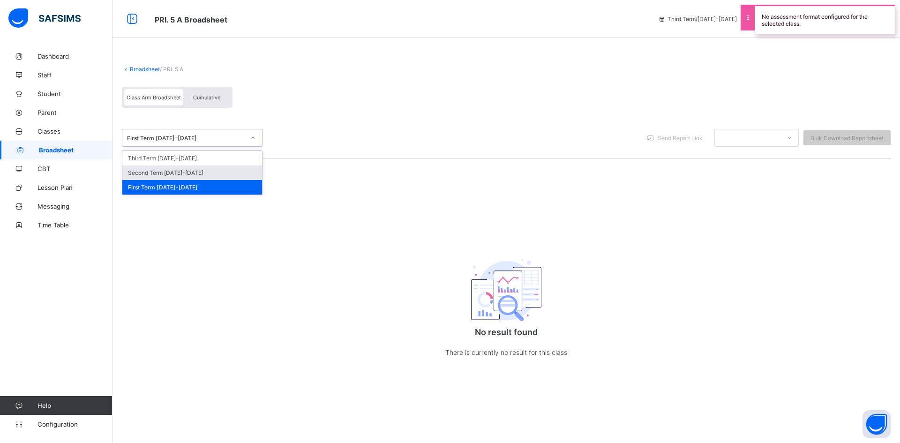
click at [168, 169] on div "Second Term [DATE]-[DATE]" at bounding box center [192, 172] width 140 height 15
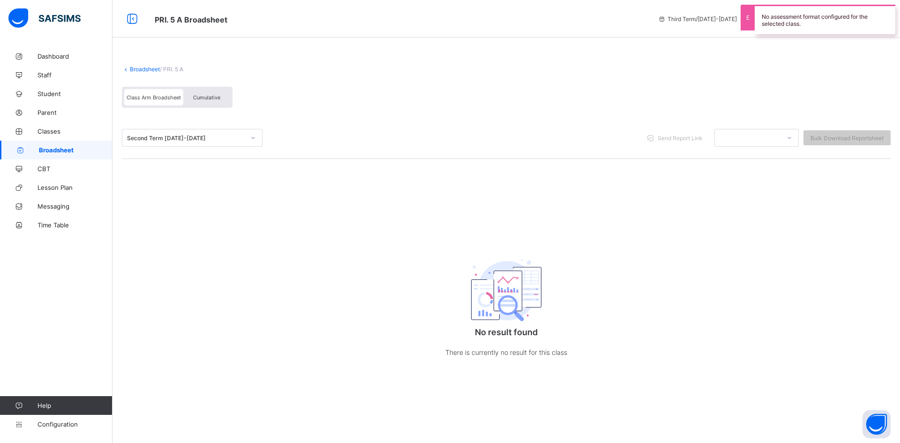
click at [138, 67] on link "Broadsheet" at bounding box center [145, 69] width 30 height 7
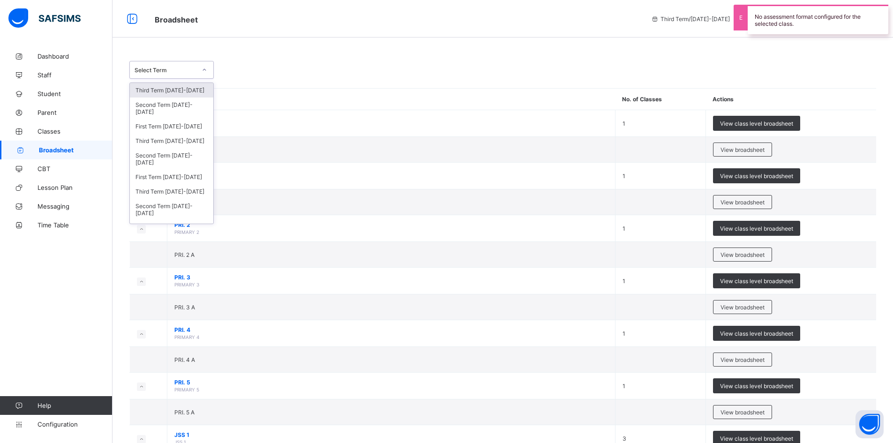
click at [170, 71] on div "Select Term" at bounding box center [165, 70] width 62 height 7
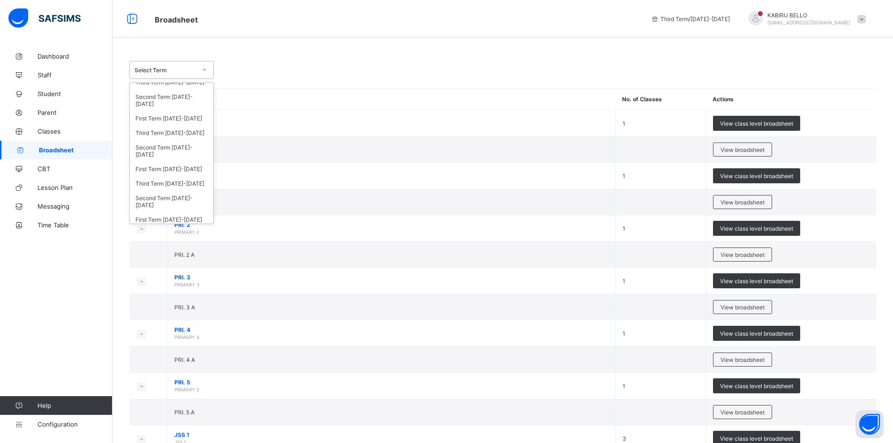
scroll to position [163, 0]
click at [180, 113] on div "First Term [DATE]-[DATE]" at bounding box center [171, 115] width 83 height 15
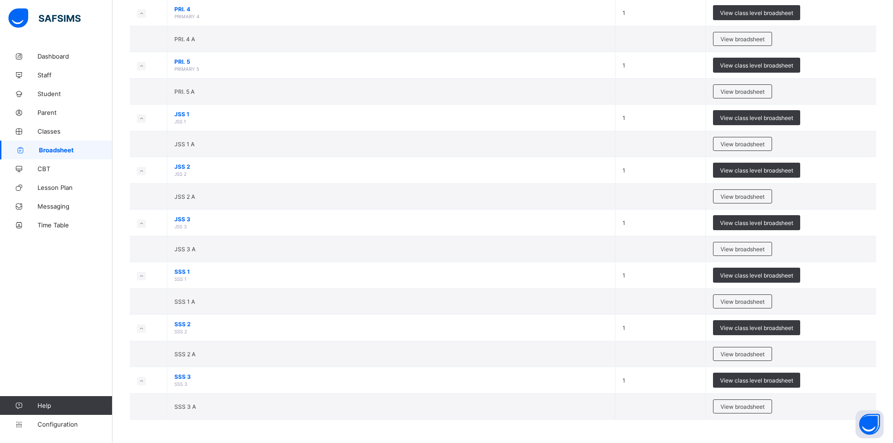
scroll to position [878, 0]
click at [738, 200] on span "View broadsheet" at bounding box center [742, 196] width 44 height 7
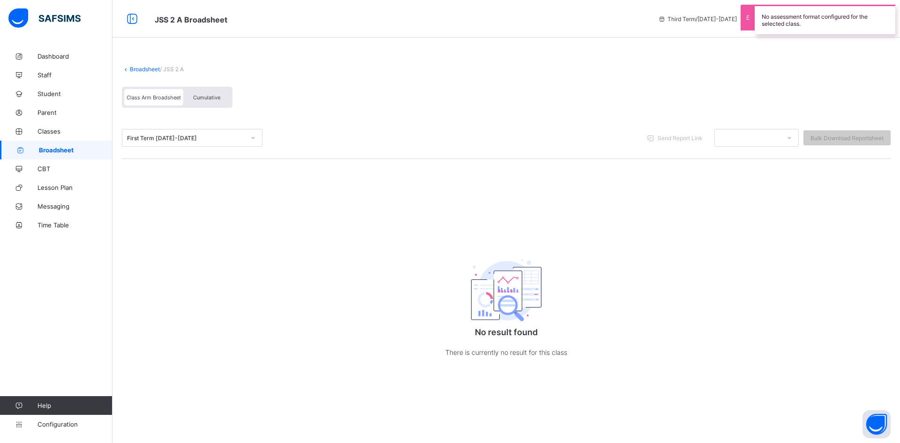
click at [170, 137] on div "First Term [DATE]-[DATE]" at bounding box center [186, 137] width 118 height 7
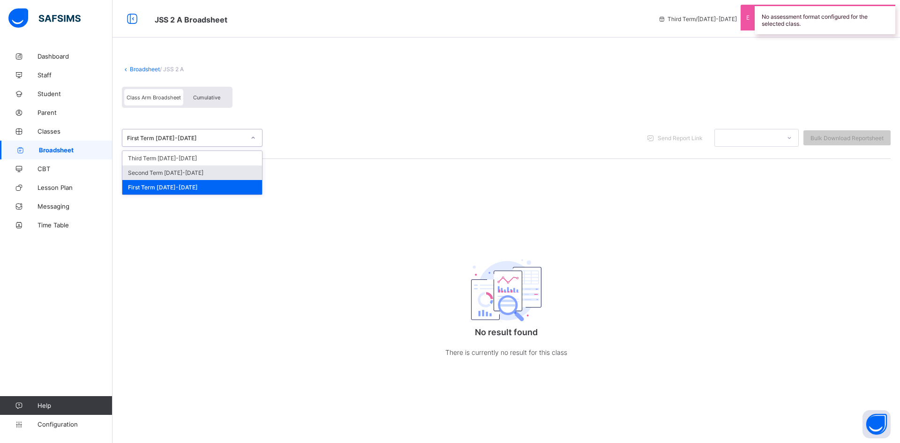
click at [157, 173] on div "Second Term [DATE]-[DATE]" at bounding box center [192, 172] width 140 height 15
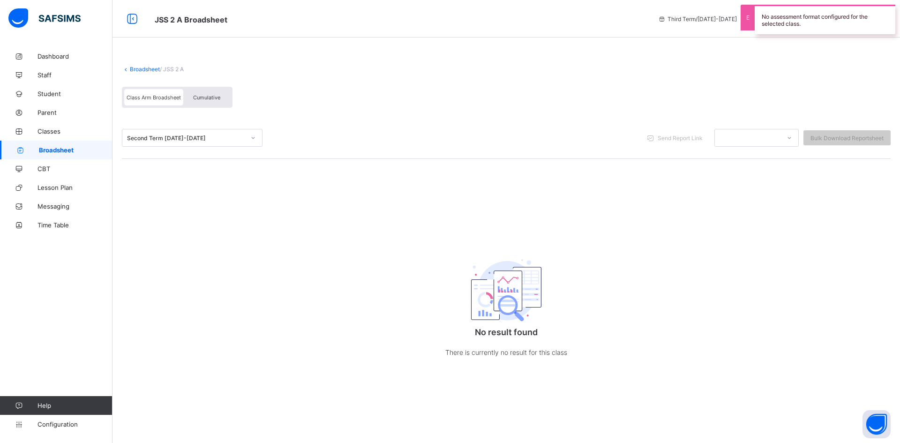
click at [149, 70] on link "Broadsheet" at bounding box center [145, 69] width 30 height 7
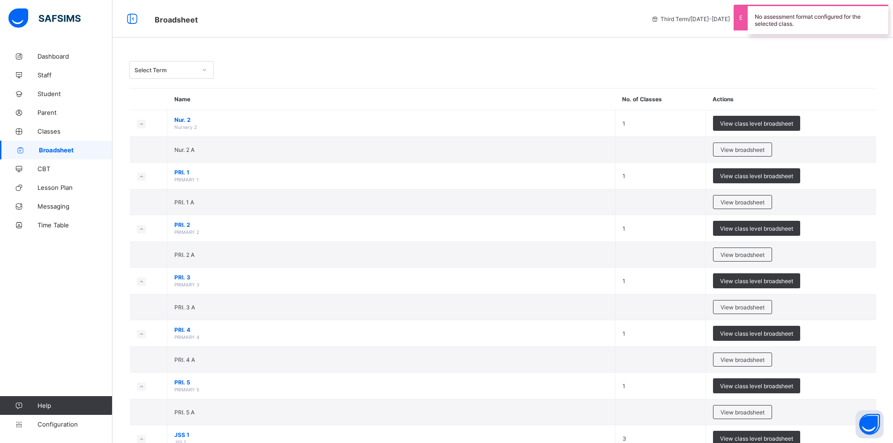
click at [168, 74] on div "Select Term" at bounding box center [163, 69] width 66 height 13
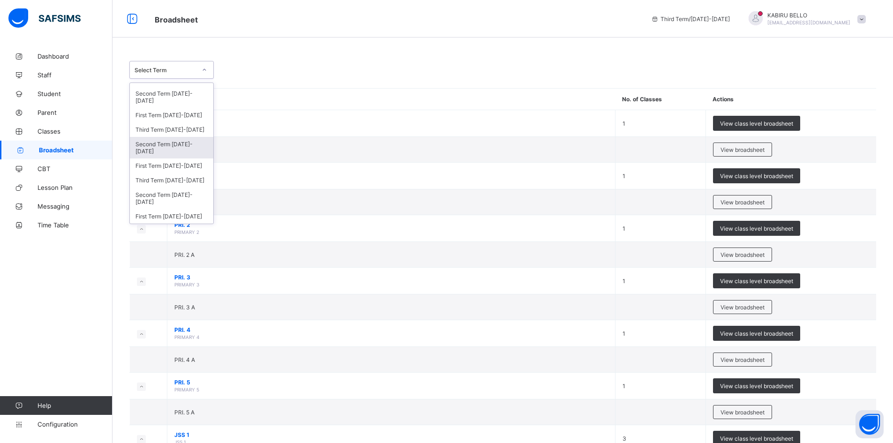
scroll to position [116, 0]
click at [176, 106] on div "First Term [DATE]-[DATE]" at bounding box center [171, 111] width 83 height 15
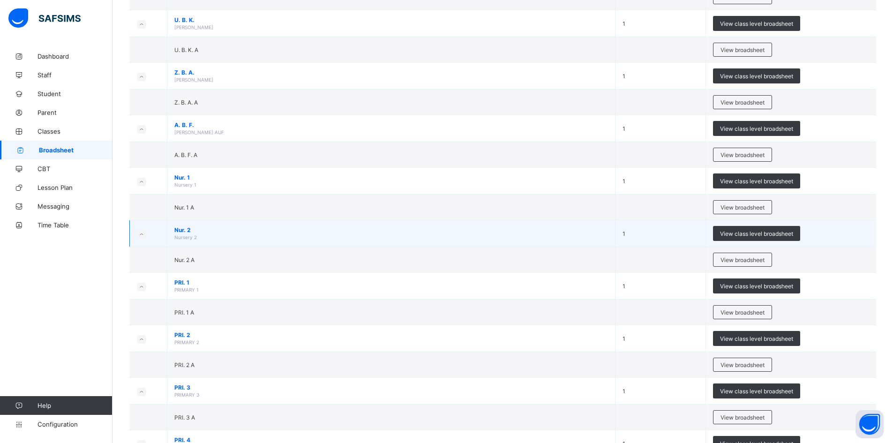
scroll to position [797, 0]
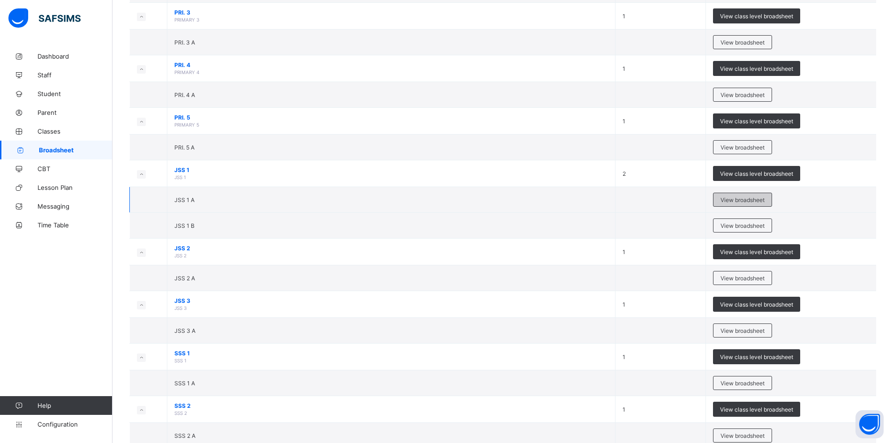
click at [739, 203] on span "View broadsheet" at bounding box center [742, 199] width 44 height 7
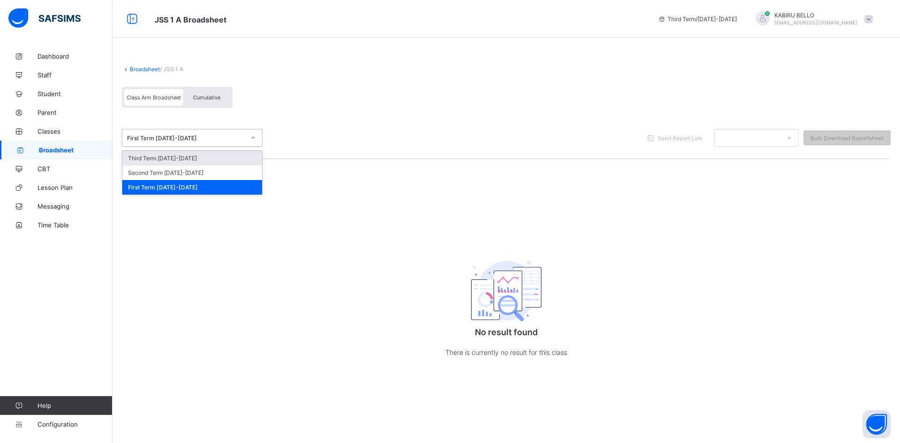
click at [157, 134] on div "First Term [DATE]-[DATE]" at bounding box center [186, 137] width 118 height 7
click at [165, 165] on div "Second Term [DATE]-[DATE]" at bounding box center [192, 172] width 140 height 15
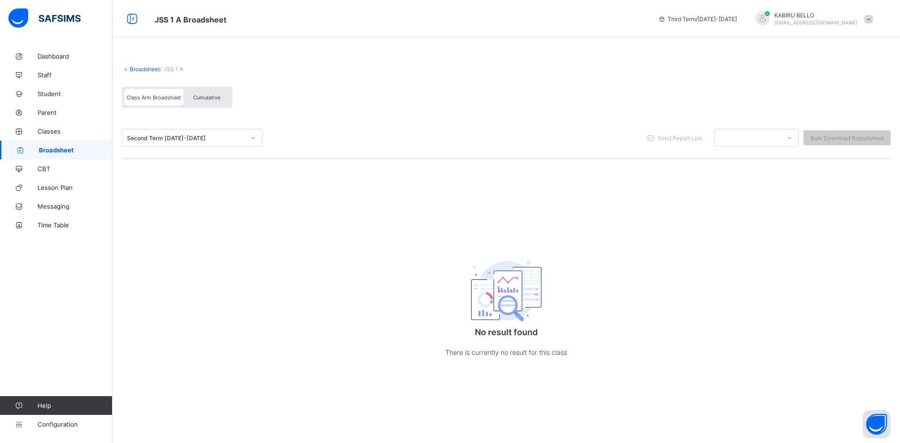
click at [144, 69] on link "Broadsheet" at bounding box center [145, 69] width 30 height 7
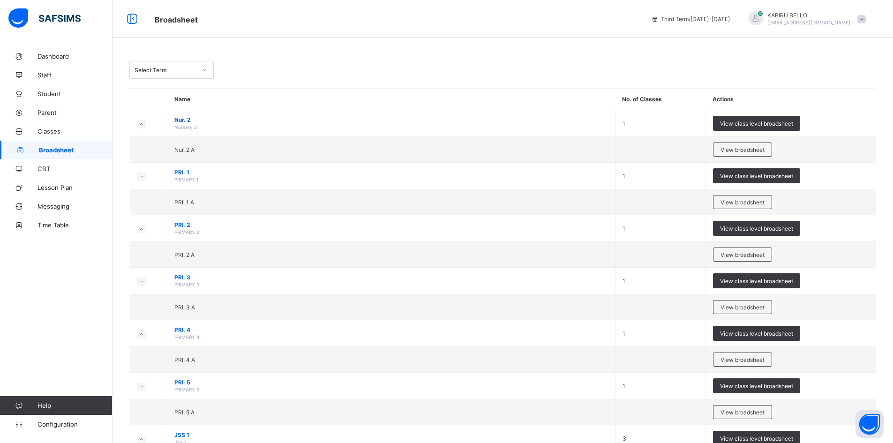
click at [177, 68] on div "Select Term" at bounding box center [165, 70] width 62 height 7
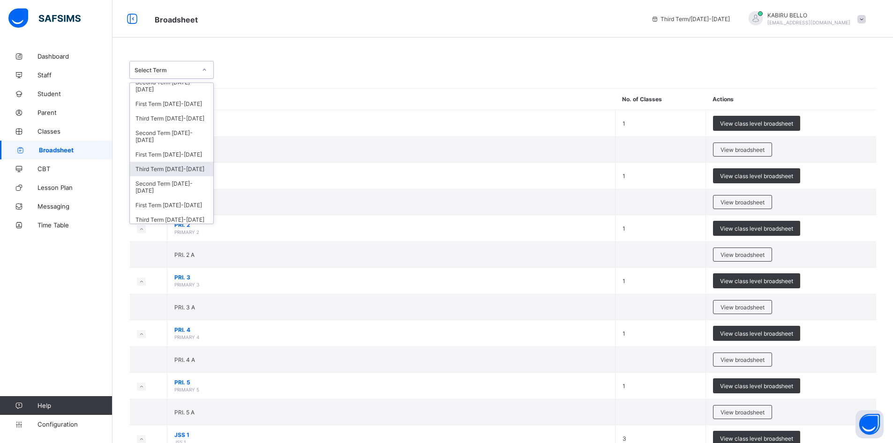
click at [183, 167] on div "Third Term [DATE]-[DATE]" at bounding box center [171, 169] width 83 height 15
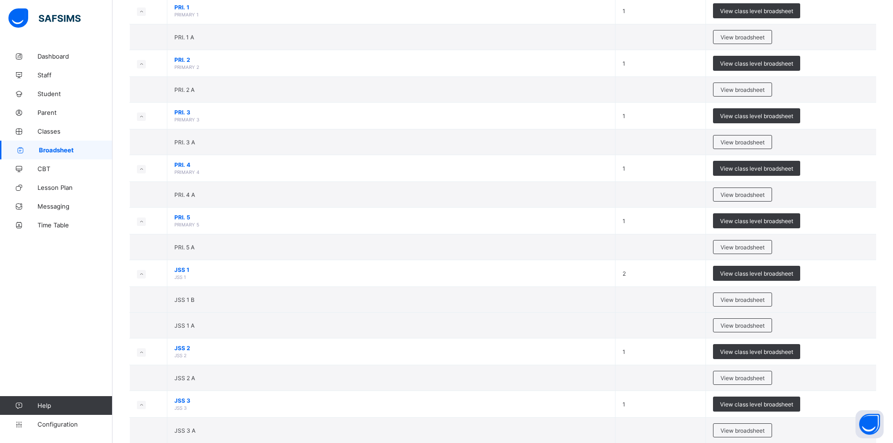
scroll to position [703, 0]
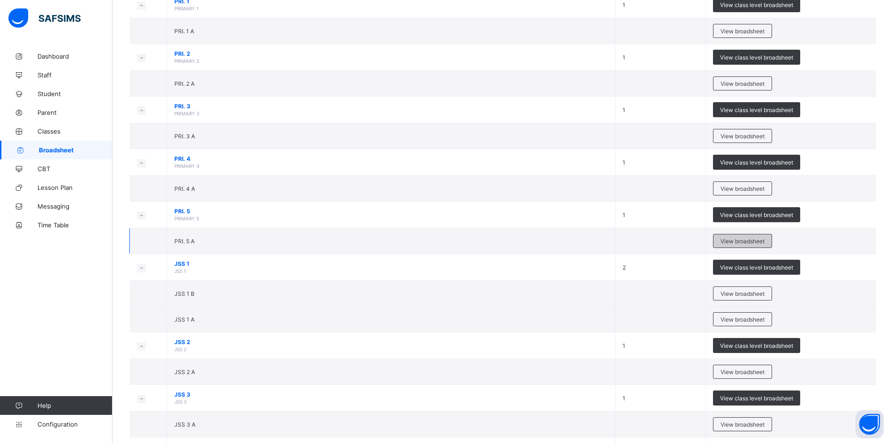
click at [761, 245] on span "View broadsheet" at bounding box center [742, 241] width 44 height 7
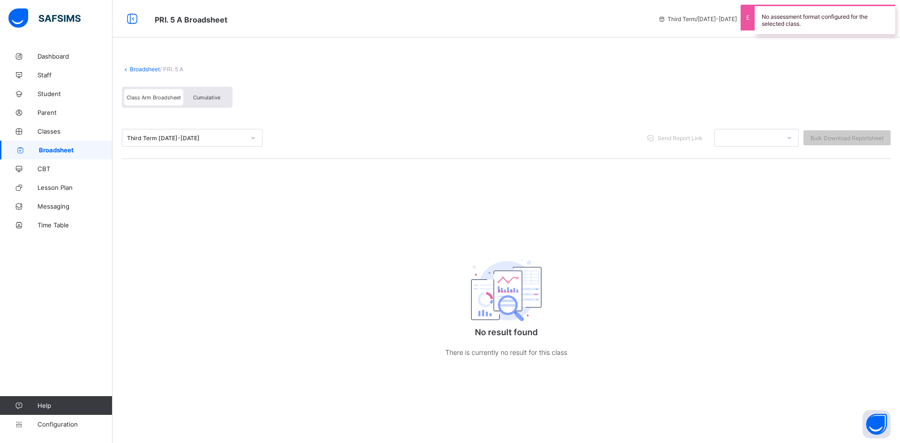
click at [159, 102] on div "Class Arm Broadsheet" at bounding box center [153, 97] width 59 height 16
click at [160, 131] on div "Third Term [DATE]-[DATE]" at bounding box center [183, 137] width 122 height 13
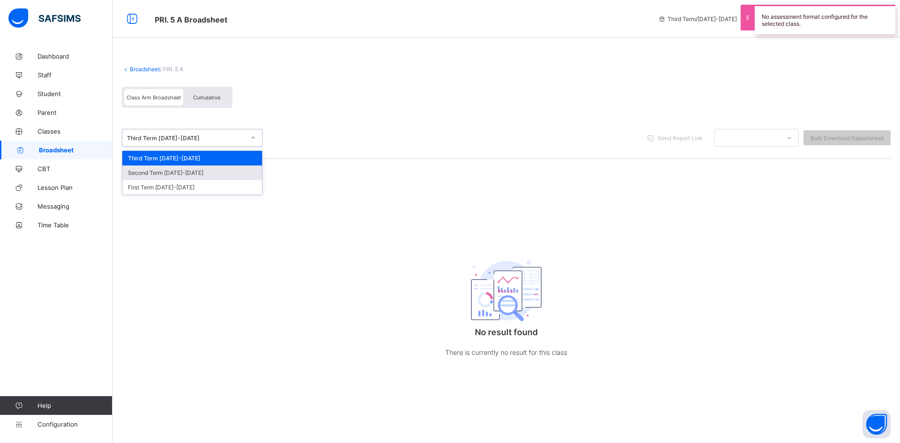
click at [158, 177] on div "Second Term [DATE]-[DATE]" at bounding box center [192, 172] width 140 height 15
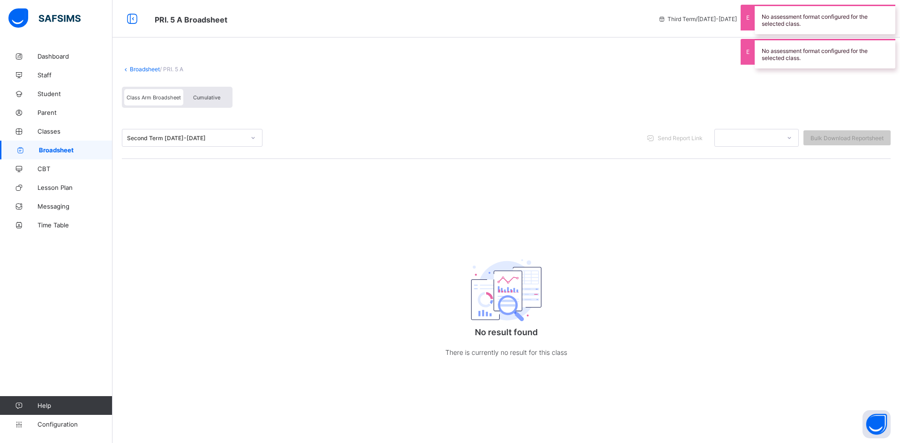
click at [147, 68] on link "Broadsheet" at bounding box center [145, 69] width 30 height 7
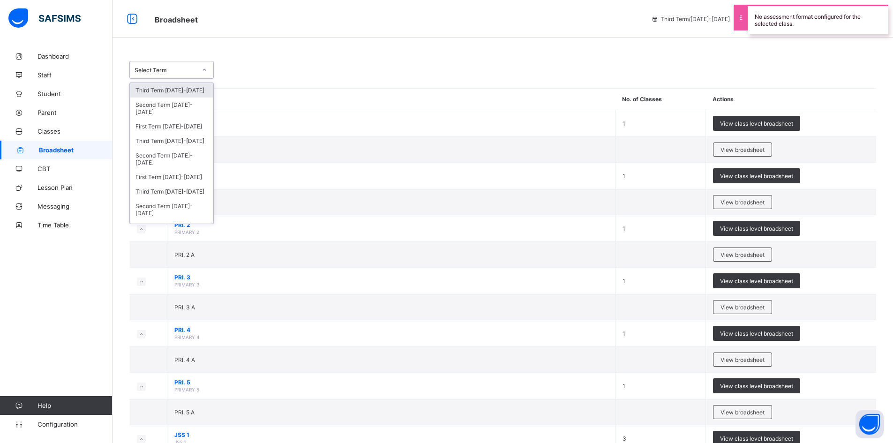
click at [183, 75] on div "Select Term" at bounding box center [163, 69] width 66 height 13
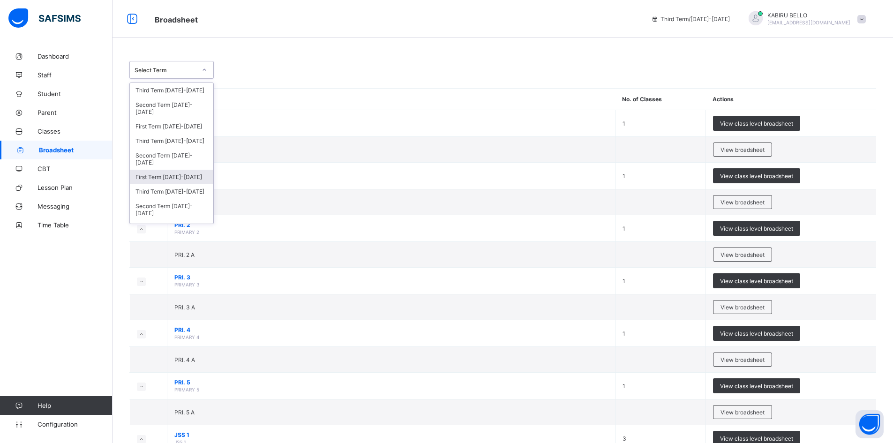
click at [163, 175] on div "First Term [DATE]-[DATE]" at bounding box center [171, 177] width 83 height 15
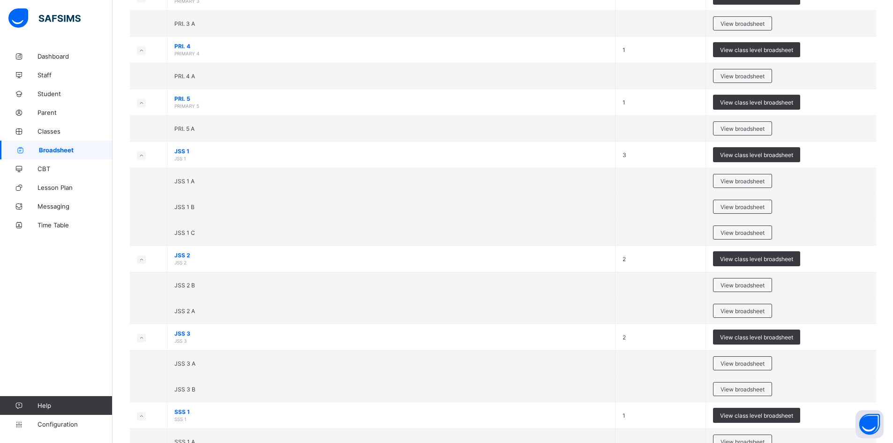
scroll to position [843, 0]
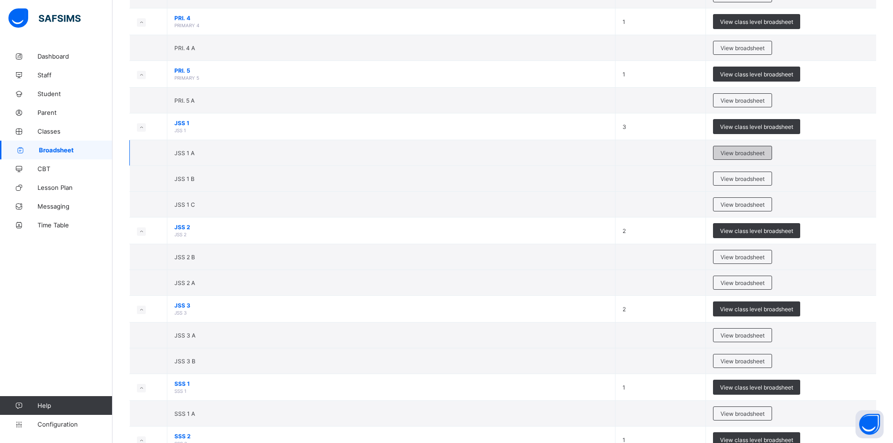
click at [752, 157] on span "View broadsheet" at bounding box center [742, 152] width 44 height 7
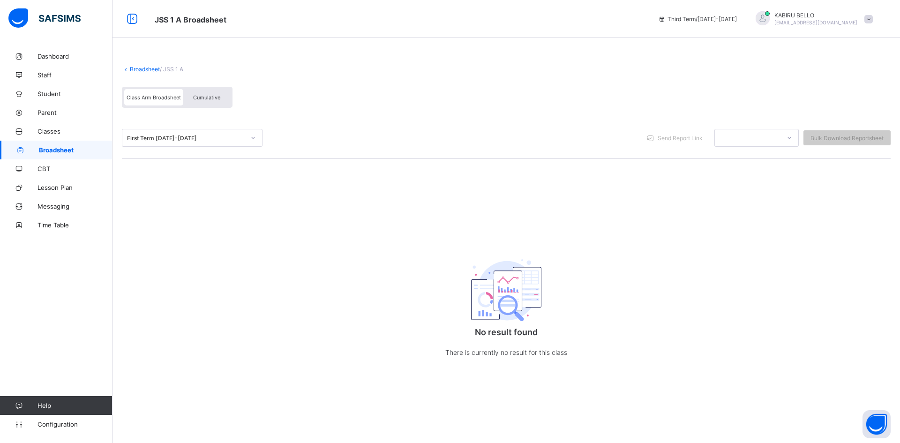
click at [166, 135] on div "First Term [DATE]-[DATE]" at bounding box center [186, 137] width 118 height 7
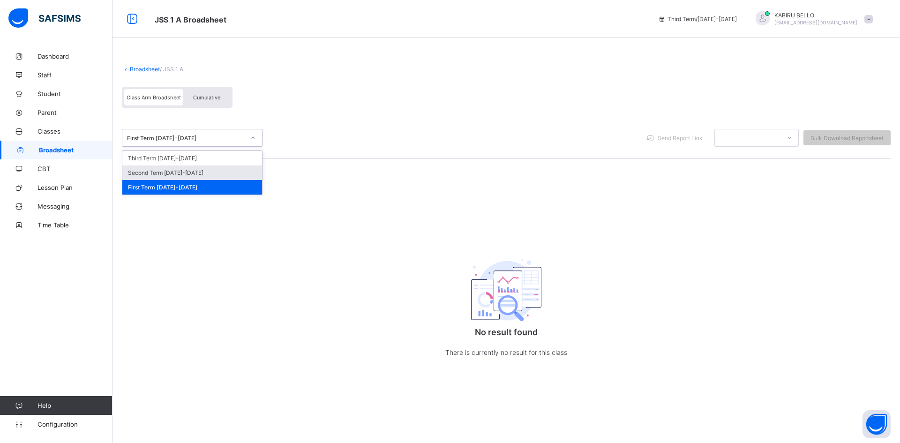
click at [159, 171] on div "Second Term [DATE]-[DATE]" at bounding box center [192, 172] width 140 height 15
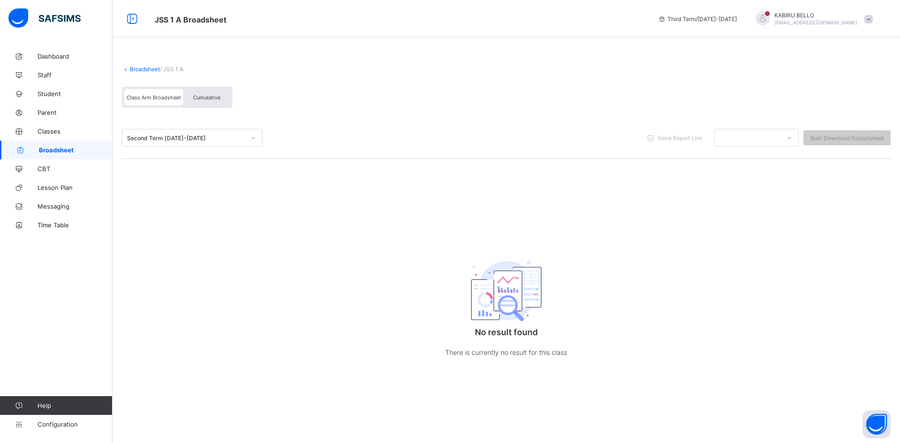
click at [182, 137] on div "Second Term [DATE]-[DATE]" at bounding box center [186, 137] width 118 height 7
click at [166, 140] on div "Second Term [DATE]-[DATE]" at bounding box center [186, 137] width 118 height 7
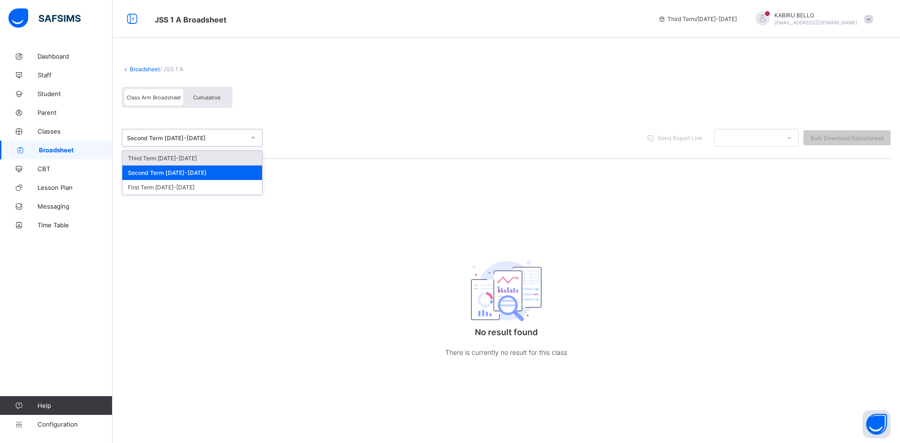
click at [166, 140] on div "Second Term [DATE]-[DATE]" at bounding box center [186, 137] width 118 height 7
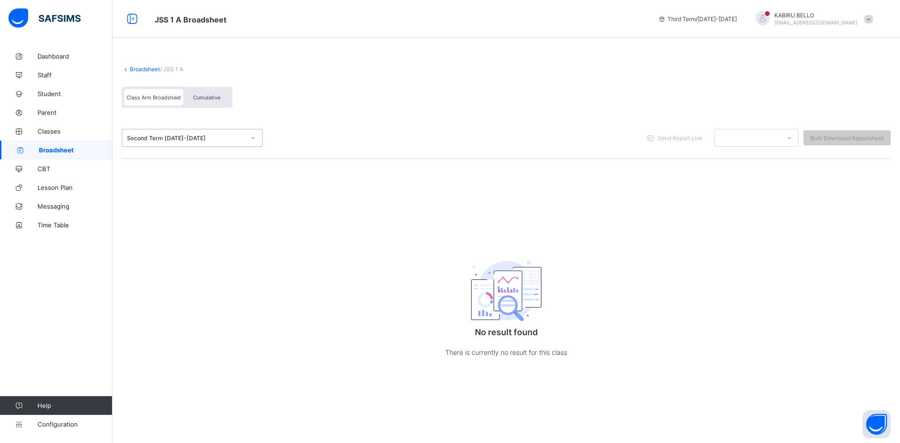
click at [166, 140] on div "Second Term [DATE]-[DATE]" at bounding box center [186, 137] width 118 height 7
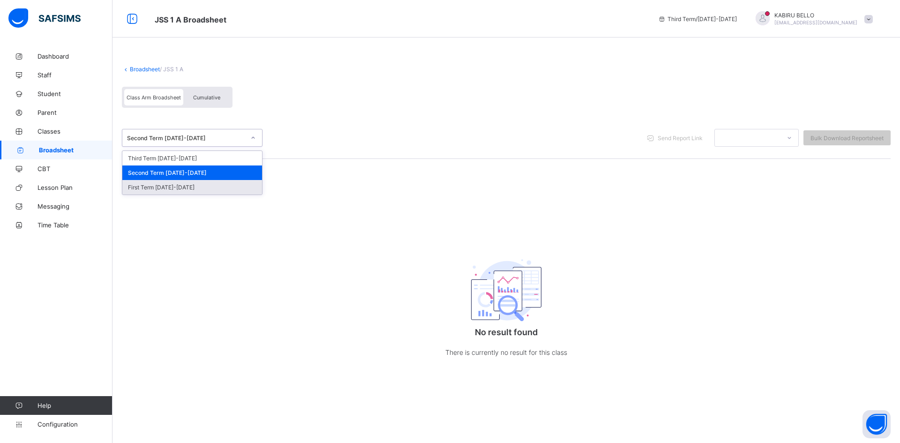
click at [173, 183] on div "First Term [DATE]-[DATE]" at bounding box center [192, 187] width 140 height 15
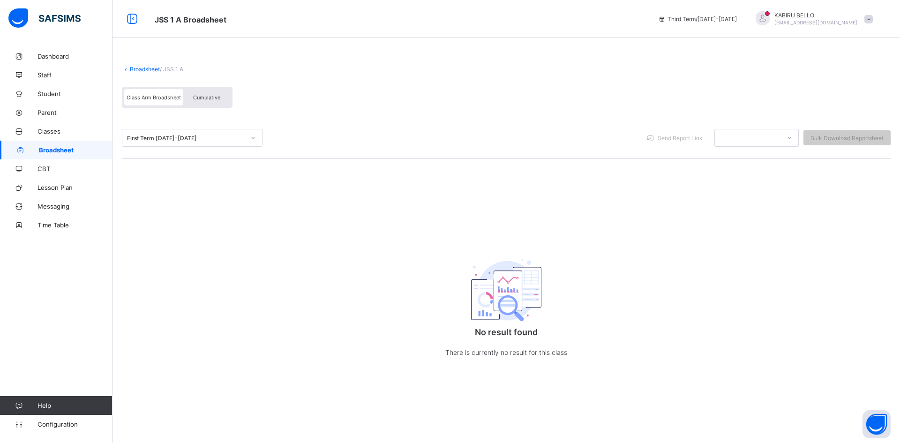
click at [141, 71] on link "Broadsheet" at bounding box center [145, 69] width 30 height 7
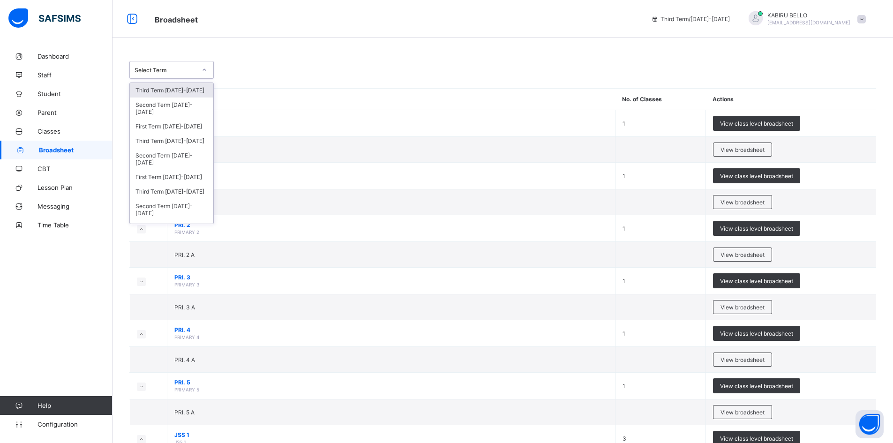
click at [173, 68] on div "Select Term" at bounding box center [165, 70] width 62 height 7
click at [162, 139] on div "Third Term [DATE]-[DATE]" at bounding box center [171, 141] width 83 height 15
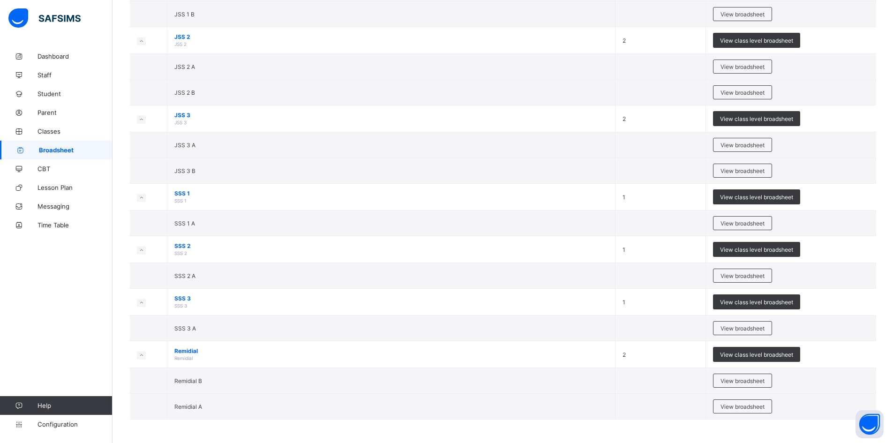
scroll to position [1059, 0]
click at [763, 277] on span "View broadsheet" at bounding box center [742, 275] width 44 height 7
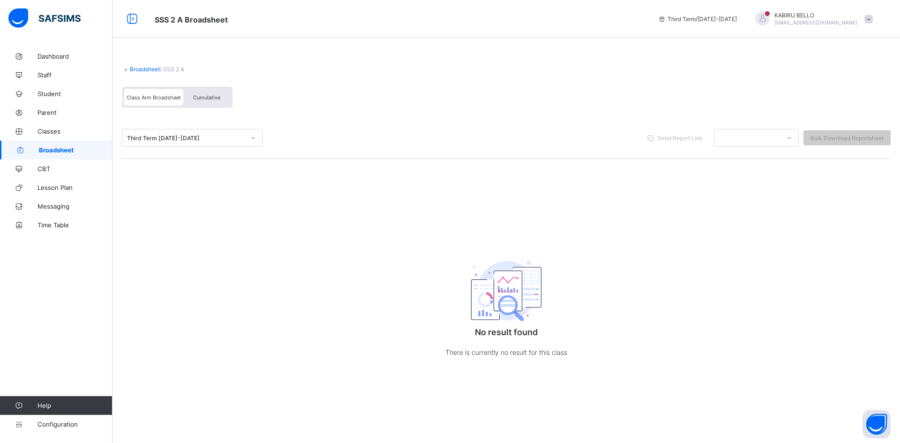
click at [142, 69] on link "Broadsheet" at bounding box center [145, 69] width 30 height 7
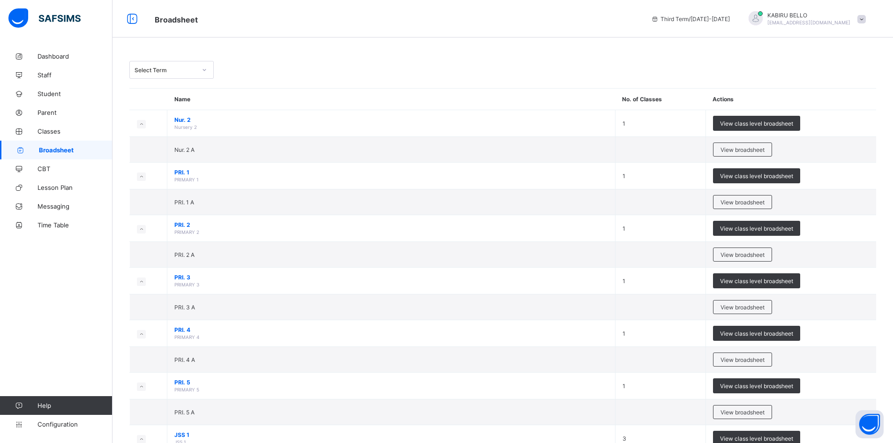
click at [173, 75] on div "Select Term" at bounding box center [163, 69] width 66 height 13
click at [173, 124] on div "First Term [DATE]-[DATE]" at bounding box center [171, 126] width 83 height 15
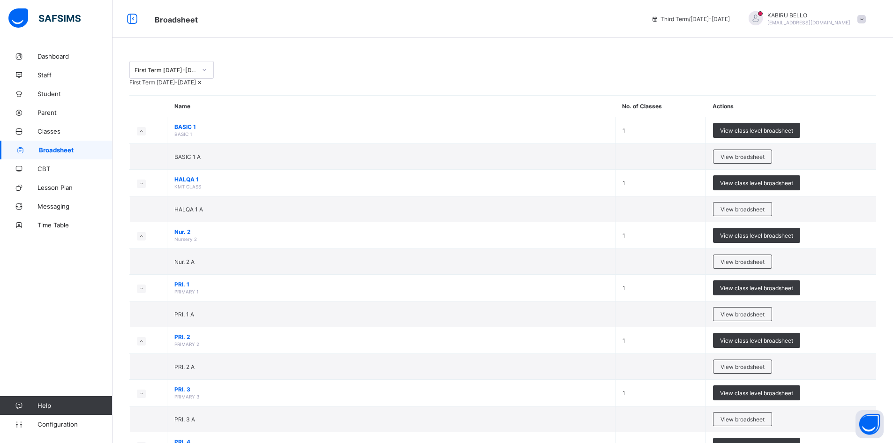
click at [181, 67] on div "First Term [DATE]-[DATE]" at bounding box center [165, 70] width 62 height 7
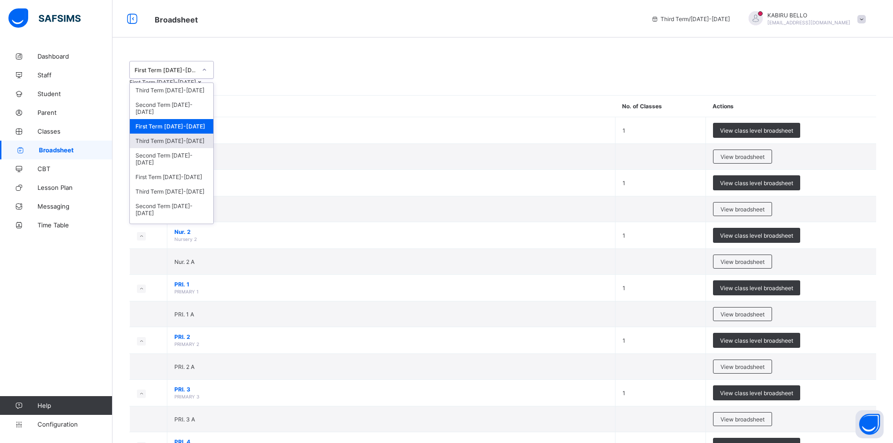
click at [176, 140] on div "Third Term [DATE]-[DATE]" at bounding box center [171, 141] width 83 height 15
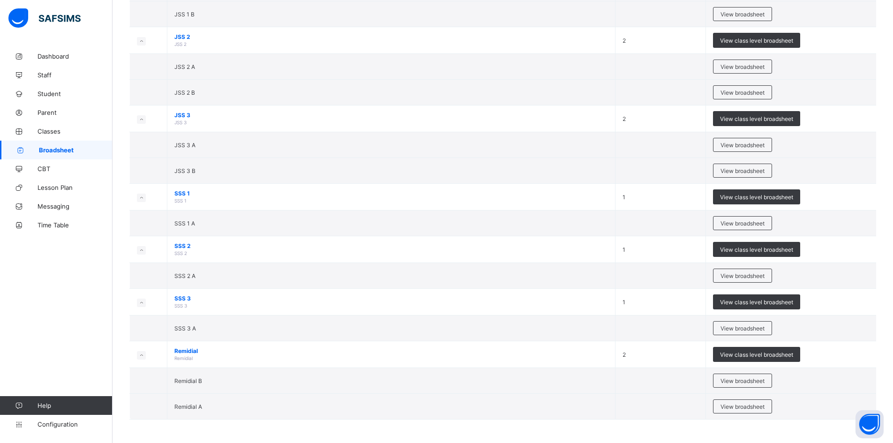
scroll to position [1059, 0]
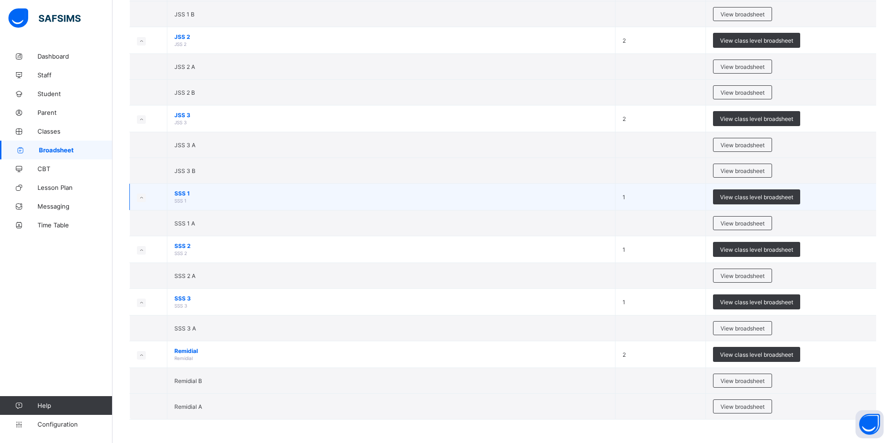
click at [199, 192] on span "SSS 1" at bounding box center [390, 193] width 433 height 7
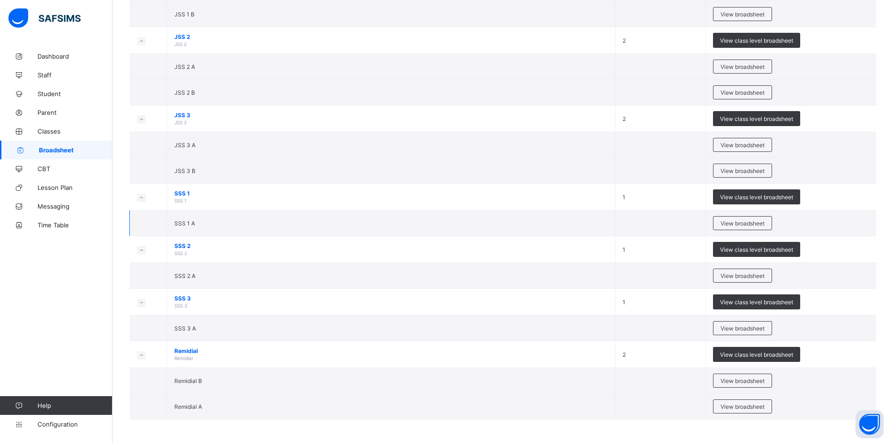
click at [205, 227] on td "SSS 1 A" at bounding box center [391, 223] width 448 height 26
click at [738, 224] on span "View broadsheet" at bounding box center [742, 223] width 44 height 7
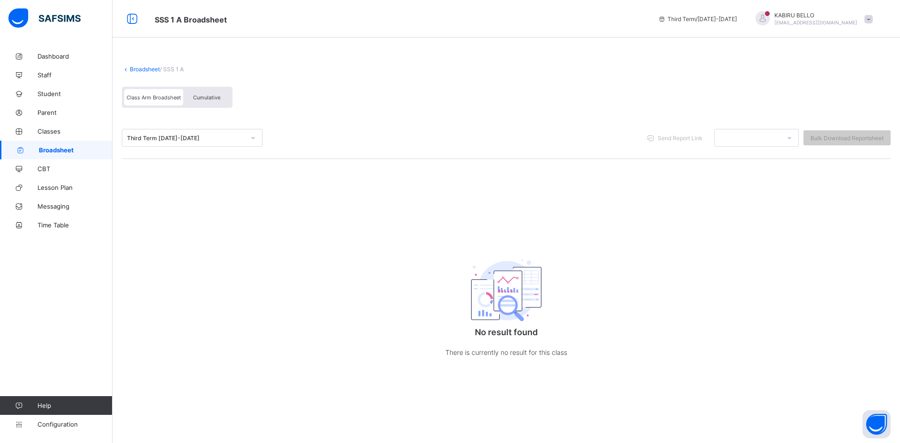
click at [171, 131] on div "Third Term [DATE]-[DATE]" at bounding box center [183, 137] width 122 height 13
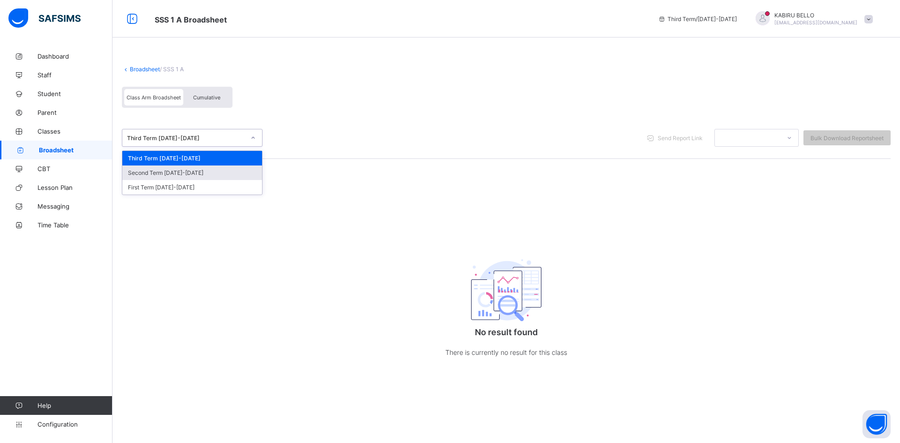
click at [173, 171] on div "Second Term [DATE]-[DATE]" at bounding box center [192, 172] width 140 height 15
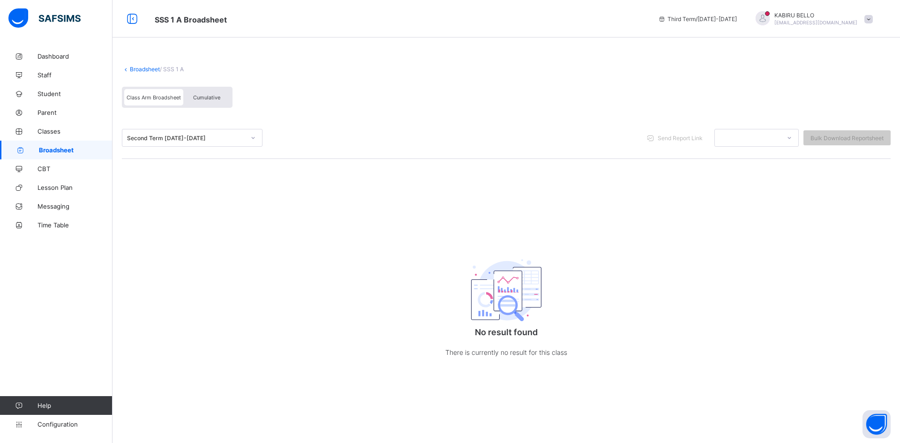
click at [150, 68] on link "Broadsheet" at bounding box center [145, 69] width 30 height 7
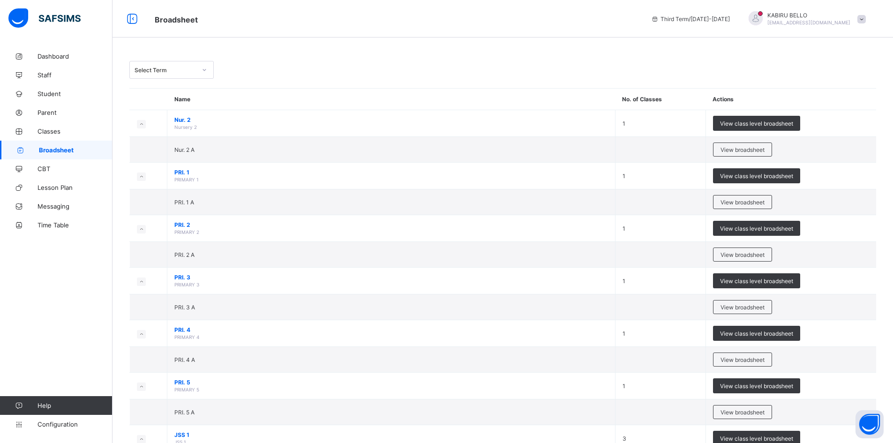
click at [162, 67] on div "Select Term" at bounding box center [165, 70] width 62 height 7
click at [172, 127] on div "First Term [DATE]-[DATE]" at bounding box center [171, 126] width 83 height 15
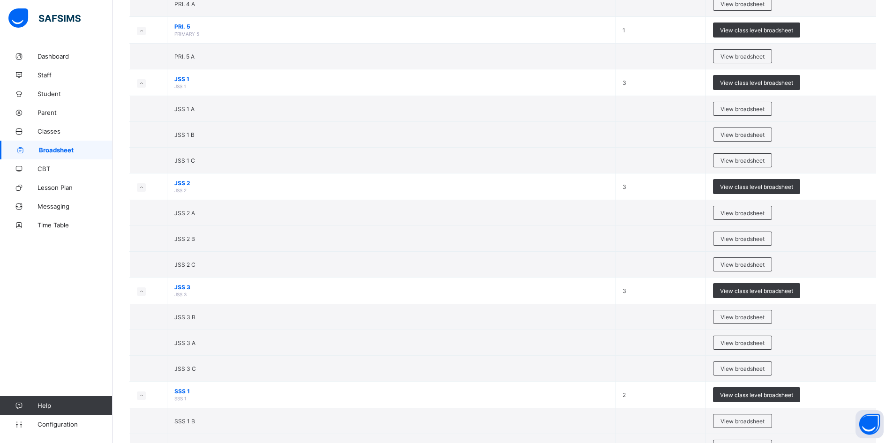
scroll to position [515, 0]
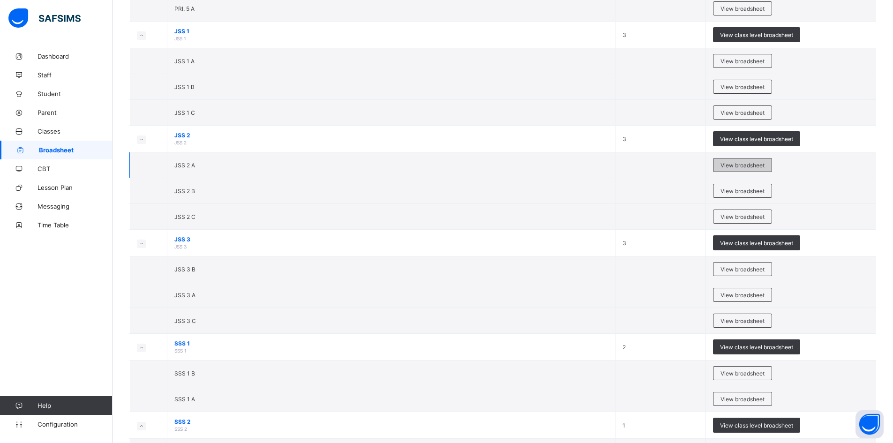
click at [753, 169] on span "View broadsheet" at bounding box center [742, 165] width 44 height 7
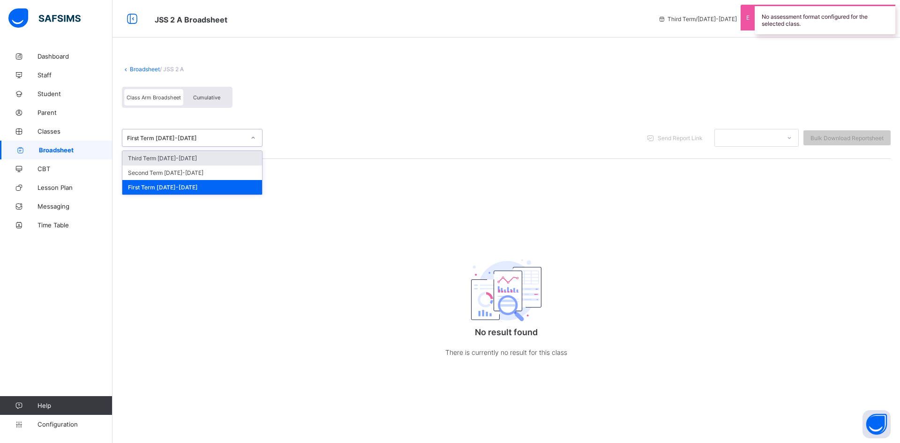
click at [173, 136] on div "First Term [DATE]-[DATE]" at bounding box center [186, 137] width 118 height 7
click at [164, 171] on div "Second Term [DATE]-[DATE]" at bounding box center [192, 172] width 140 height 15
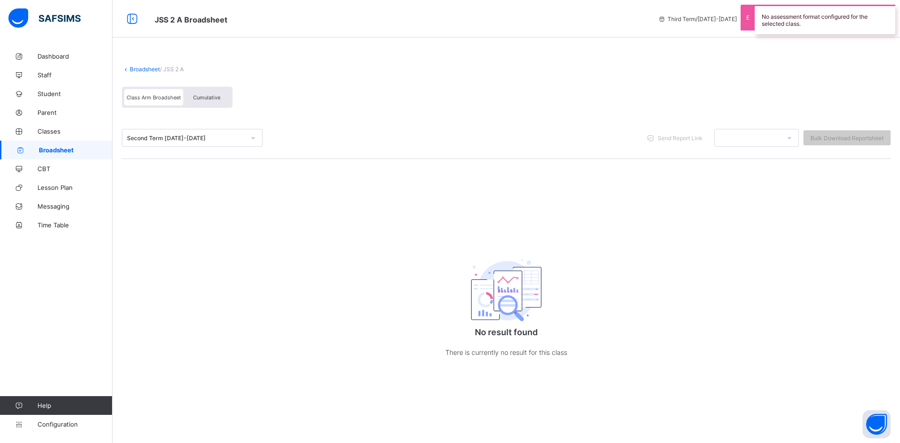
click at [182, 133] on div "Second Term [DATE]-[DATE]" at bounding box center [183, 137] width 122 height 13
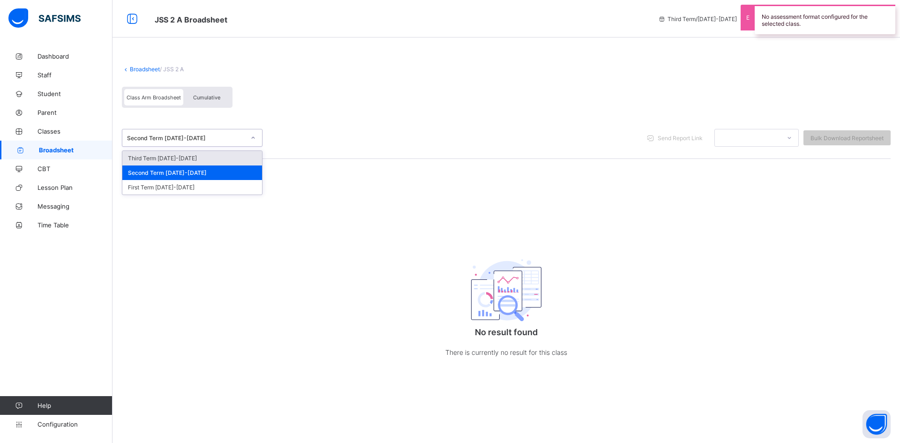
click at [181, 160] on div "Third Term [DATE]-[DATE]" at bounding box center [192, 158] width 140 height 15
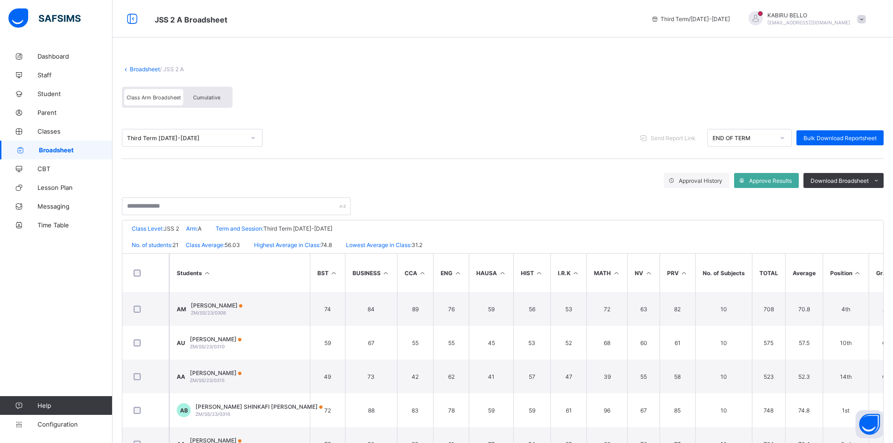
click at [166, 132] on div "Third Term [DATE]-[DATE]" at bounding box center [183, 137] width 122 height 13
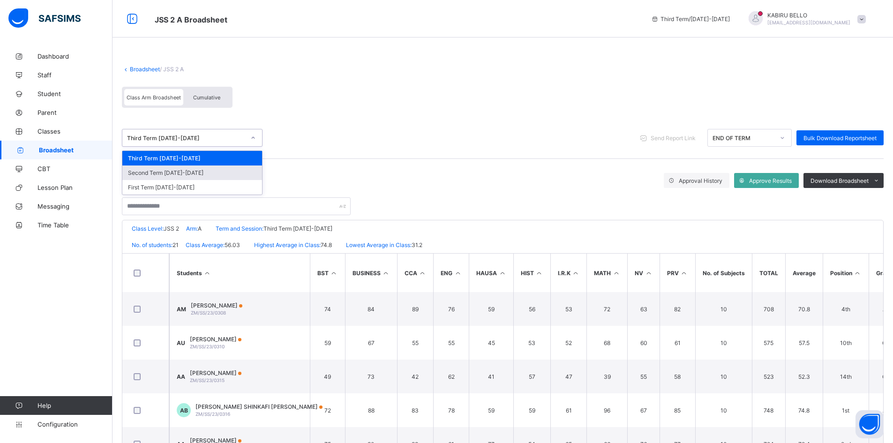
click at [166, 171] on div "Second Term [DATE]-[DATE]" at bounding box center [192, 172] width 140 height 15
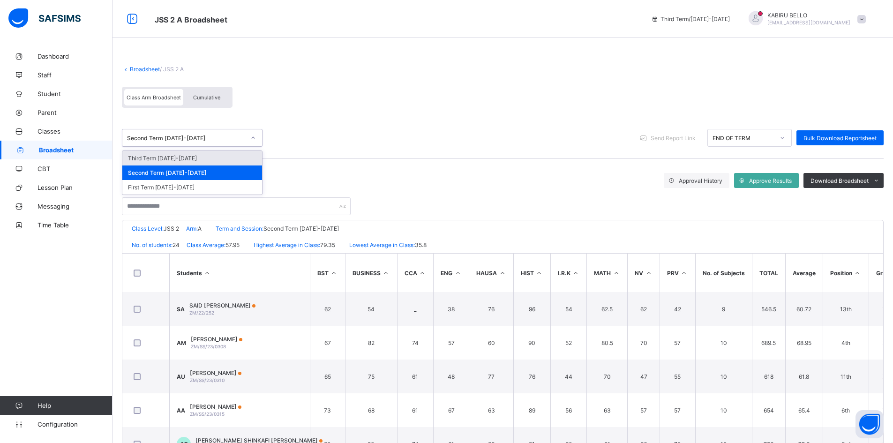
click at [179, 136] on div "Second Term [DATE]-[DATE]" at bounding box center [186, 137] width 118 height 7
click at [177, 184] on div "First Term [DATE]-[DATE]" at bounding box center [192, 187] width 140 height 15
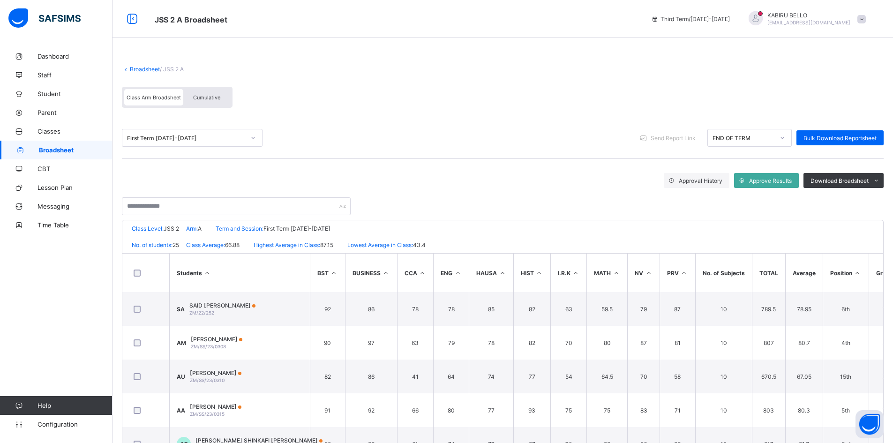
click at [184, 136] on div "First Term [DATE]-[DATE]" at bounding box center [186, 137] width 118 height 7
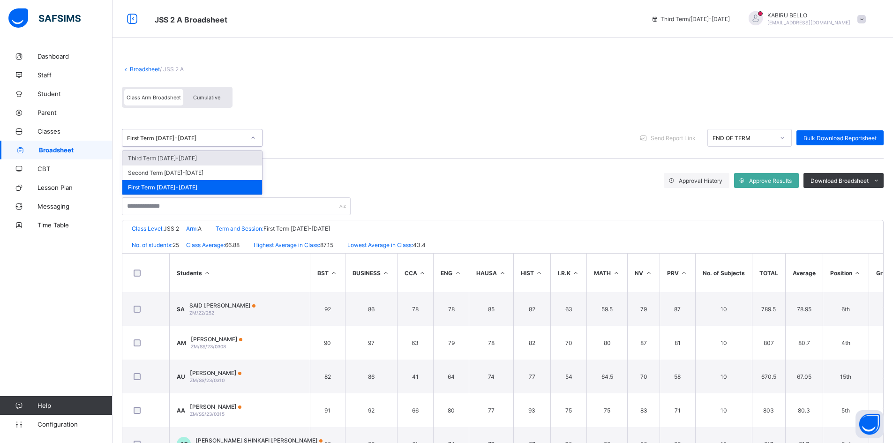
click at [149, 71] on link "Broadsheet" at bounding box center [145, 69] width 30 height 7
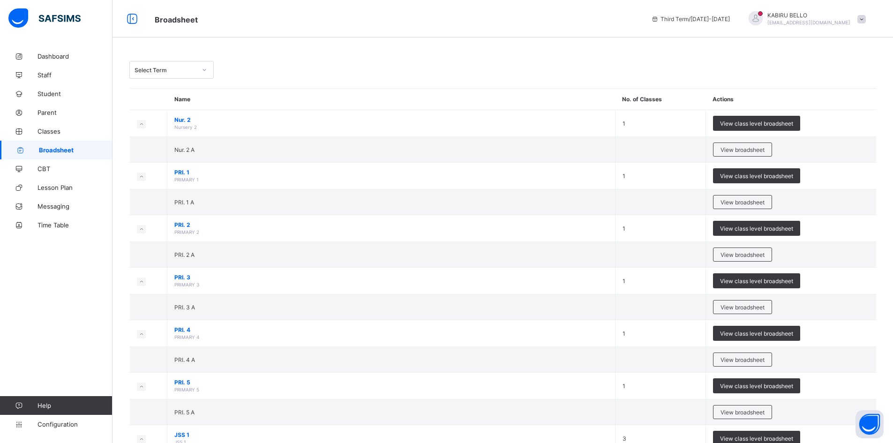
click at [175, 71] on div "Select Term" at bounding box center [165, 70] width 62 height 7
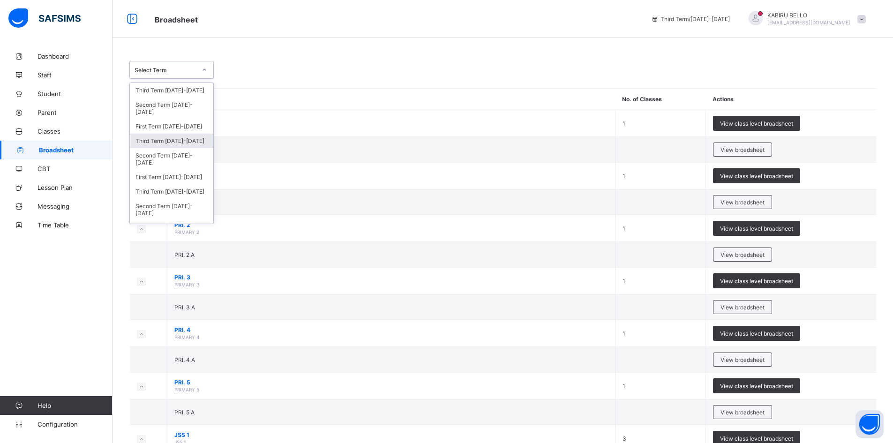
click at [183, 138] on div "Third Term [DATE]-[DATE]" at bounding box center [171, 141] width 83 height 15
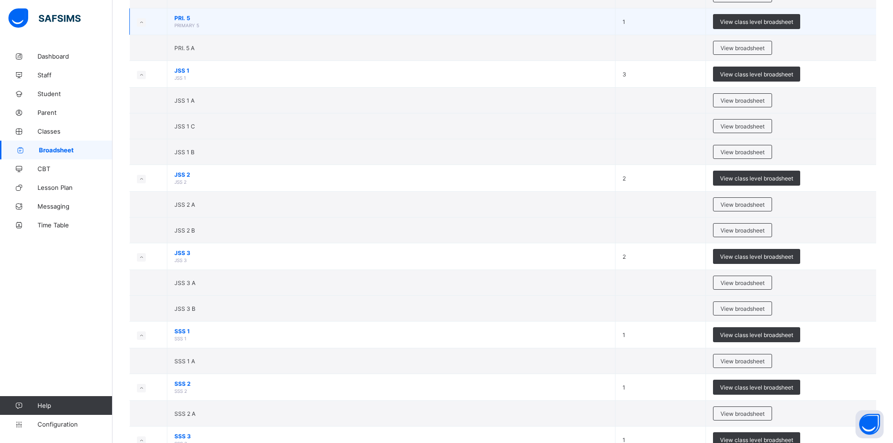
scroll to position [1059, 0]
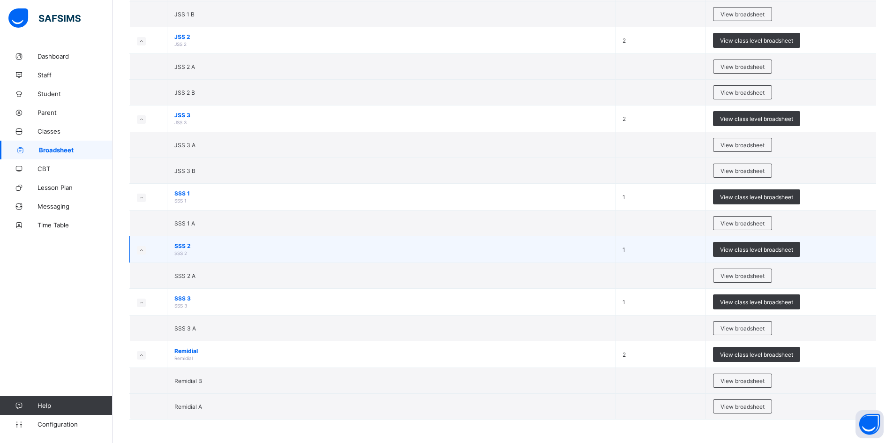
click at [194, 247] on span "SSS 2" at bounding box center [390, 245] width 433 height 7
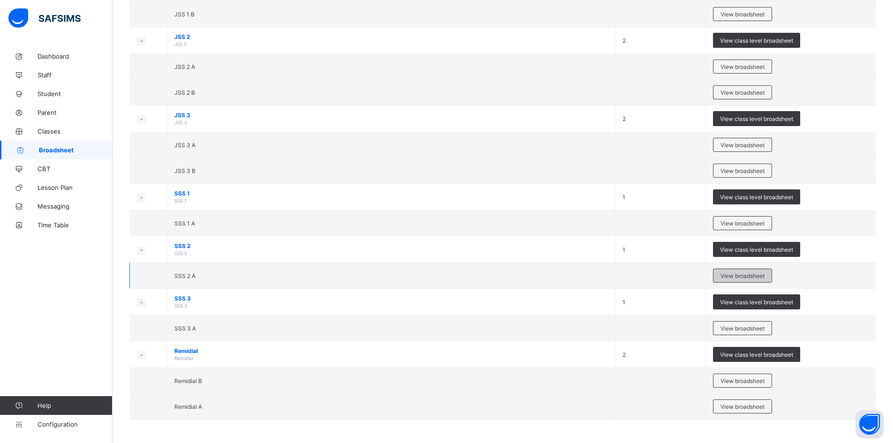
click at [753, 272] on span "View broadsheet" at bounding box center [742, 275] width 44 height 7
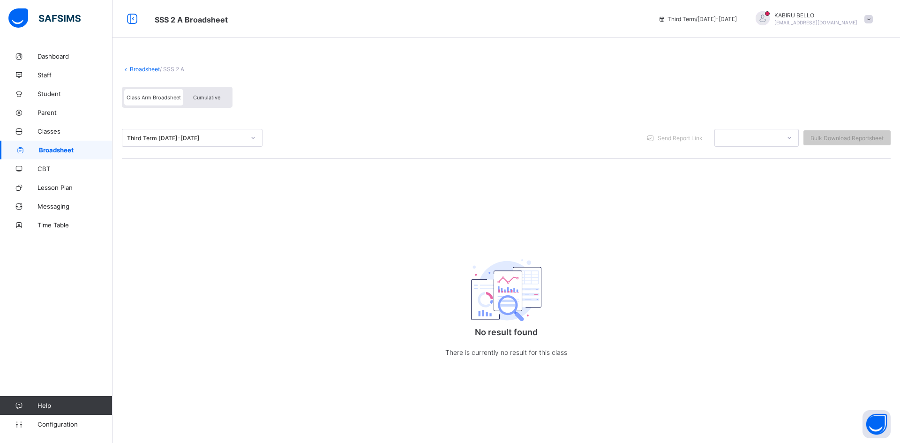
click at [175, 138] on div "Third Term [DATE]-[DATE]" at bounding box center [186, 137] width 118 height 7
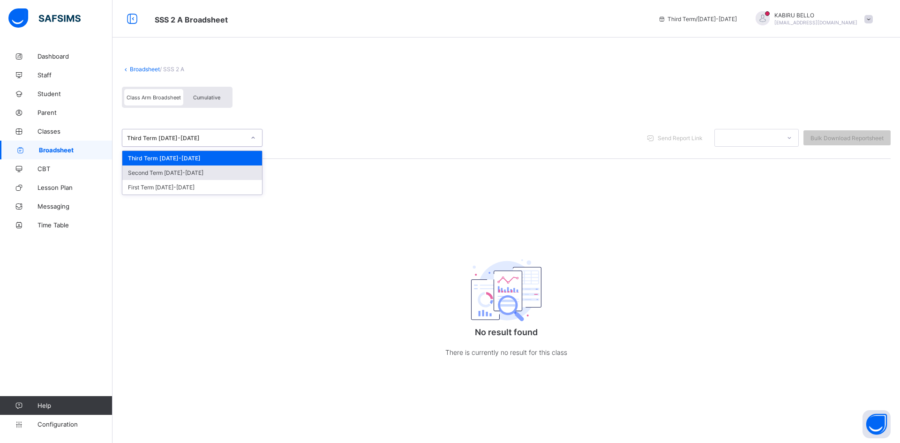
click at [175, 174] on div "Second Term [DATE]-[DATE]" at bounding box center [192, 172] width 140 height 15
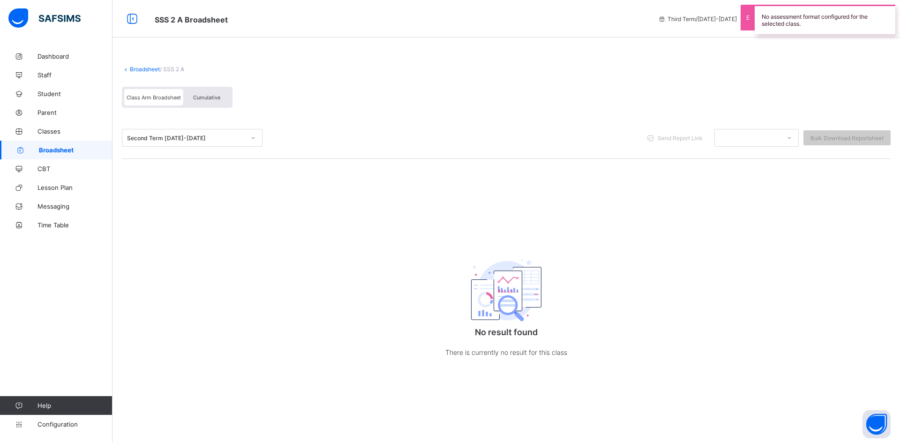
click at [203, 136] on div "Second Term [DATE]-[DATE]" at bounding box center [186, 137] width 118 height 7
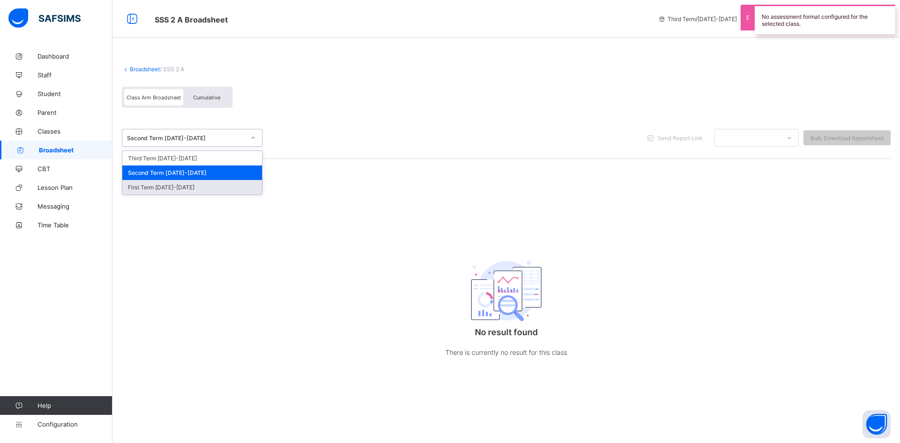
click at [182, 186] on div "First Term [DATE]-[DATE]" at bounding box center [192, 187] width 140 height 15
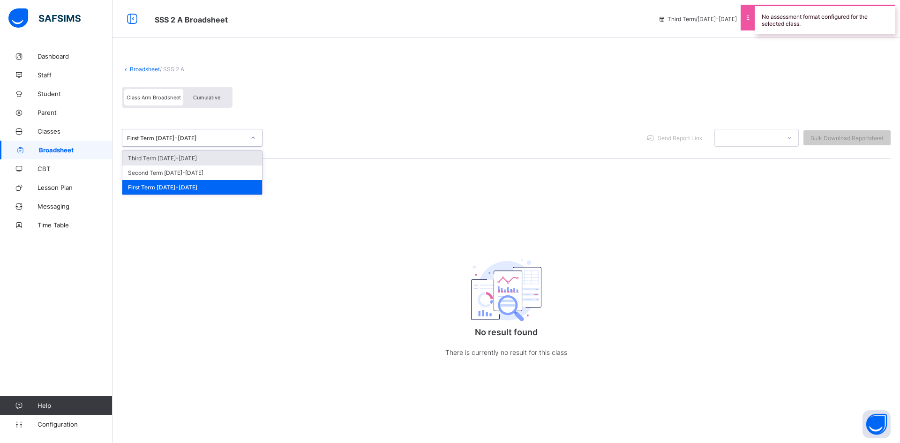
click at [196, 139] on div "First Term [DATE]-[DATE]" at bounding box center [186, 137] width 118 height 7
click at [188, 170] on div "Second Term [DATE]-[DATE]" at bounding box center [192, 172] width 140 height 15
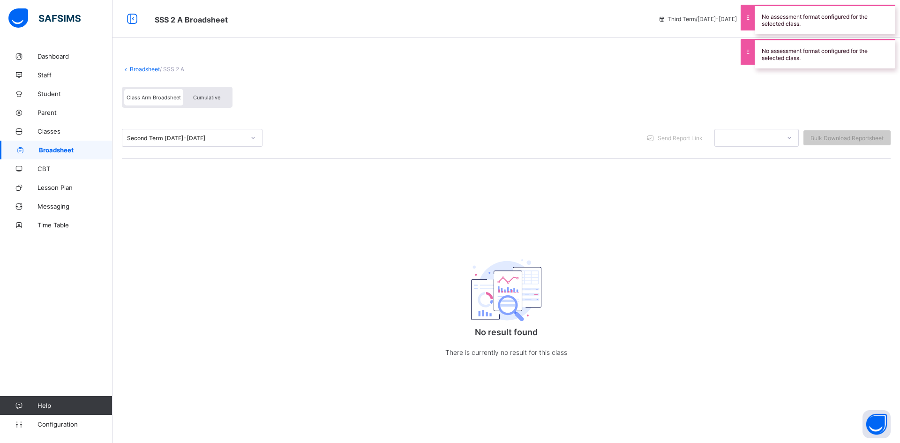
click at [186, 137] on div "Second Term [DATE]-[DATE]" at bounding box center [186, 137] width 118 height 7
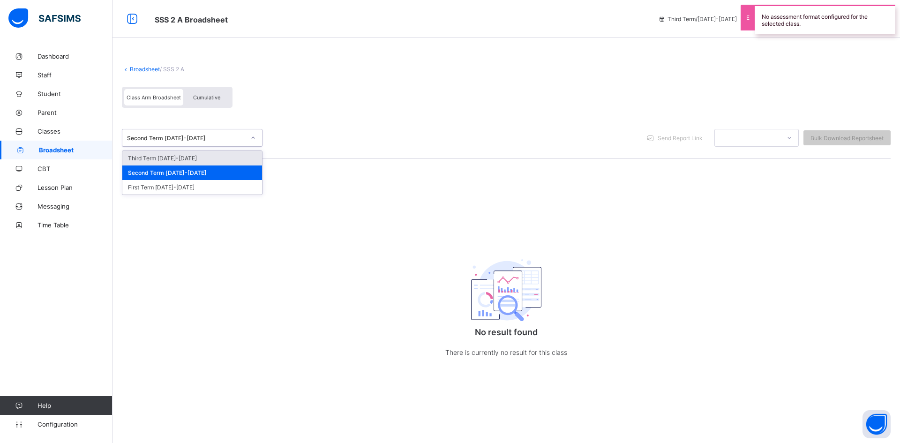
click at [177, 155] on div "Third Term [DATE]-[DATE]" at bounding box center [192, 158] width 140 height 15
